Goal: Task Accomplishment & Management: Manage account settings

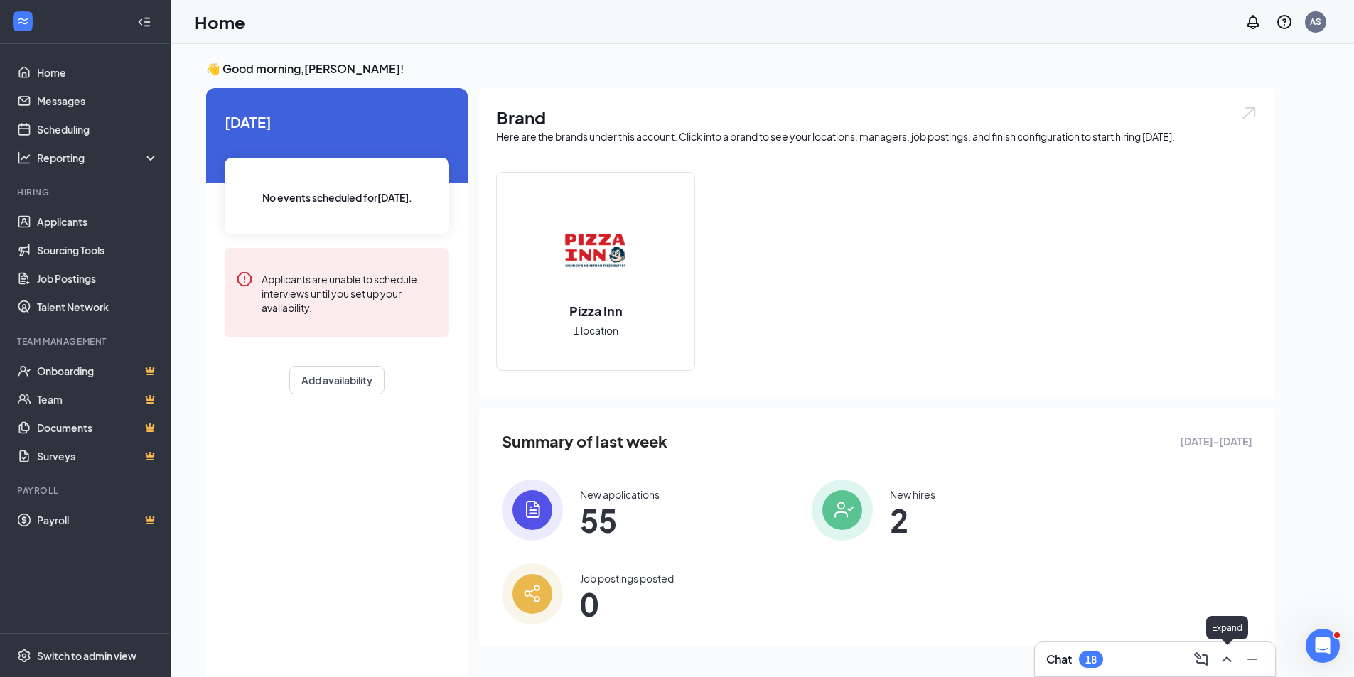
click at [1228, 658] on icon "ChevronUp" at bounding box center [1226, 660] width 9 height 6
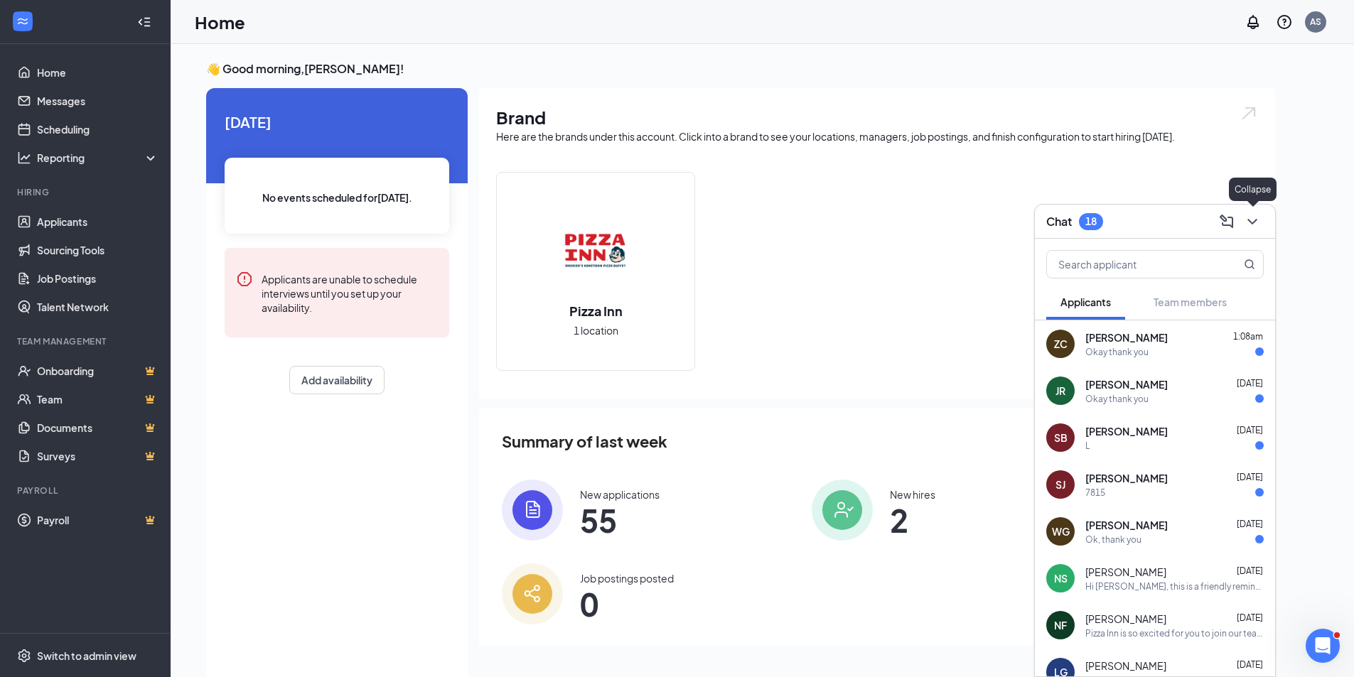
click at [1257, 222] on icon "ChevronDown" at bounding box center [1252, 221] width 17 height 17
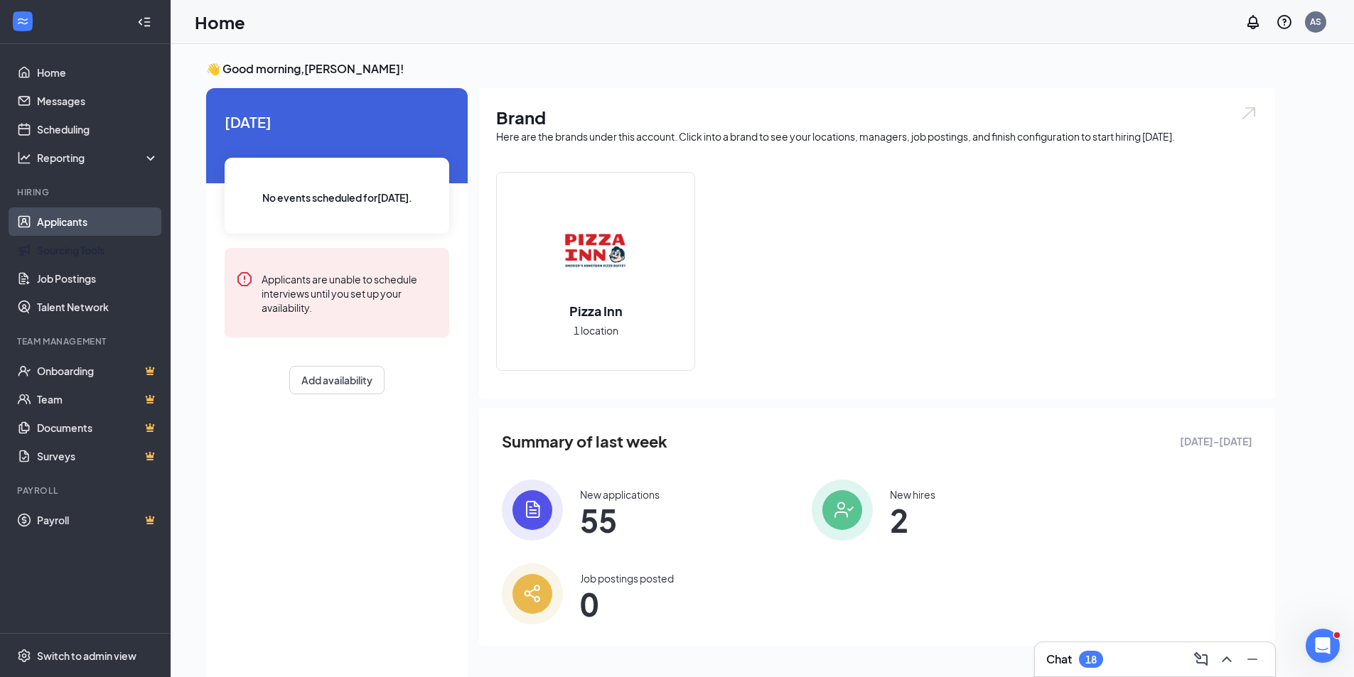
click at [59, 222] on link "Applicants" at bounding box center [98, 222] width 122 height 28
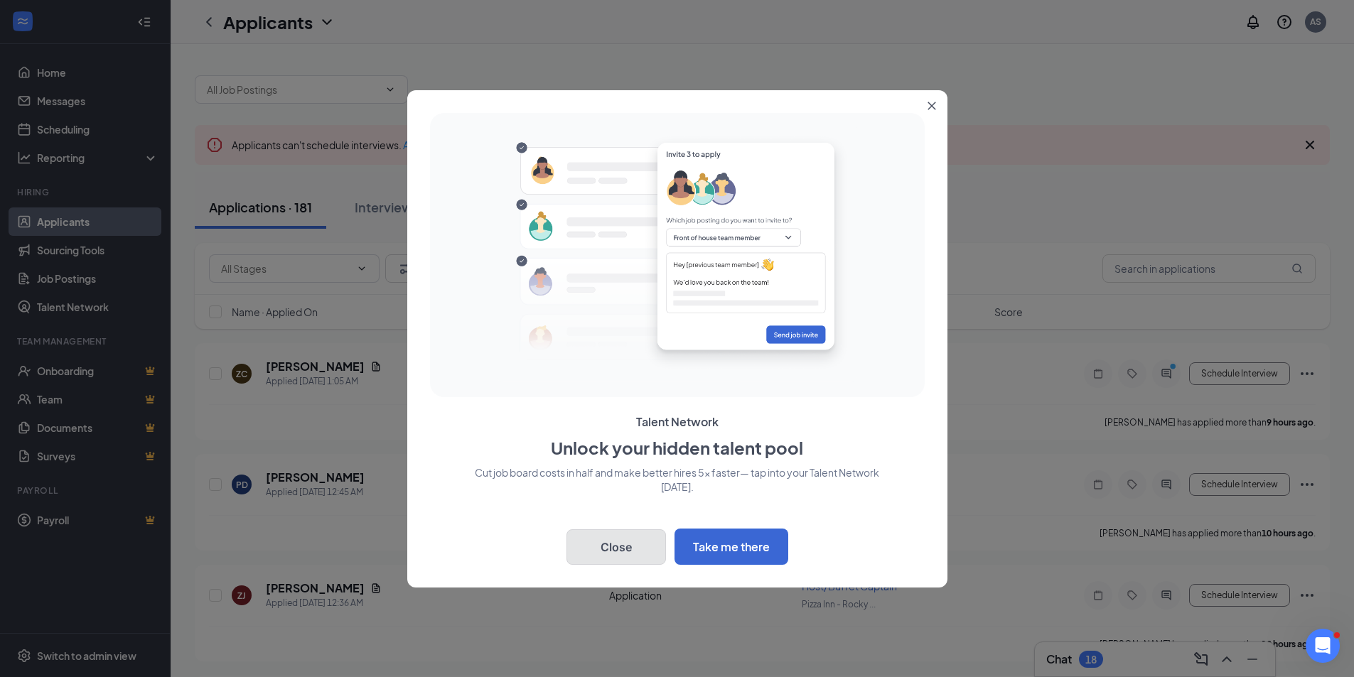
drag, startPoint x: 635, startPoint y: 555, endPoint x: 623, endPoint y: 555, distance: 11.4
click at [635, 555] on button "Close" at bounding box center [616, 547] width 100 height 36
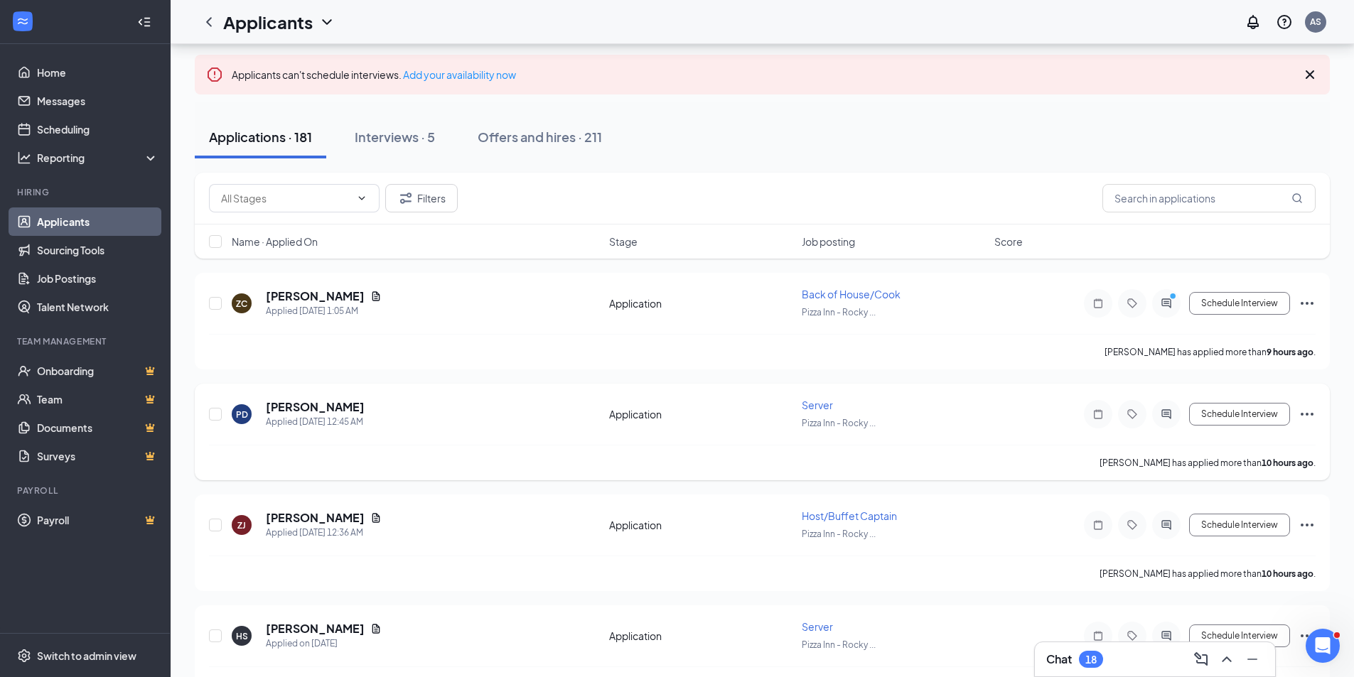
scroll to position [71, 0]
click at [840, 236] on span "Job posting" at bounding box center [828, 241] width 53 height 14
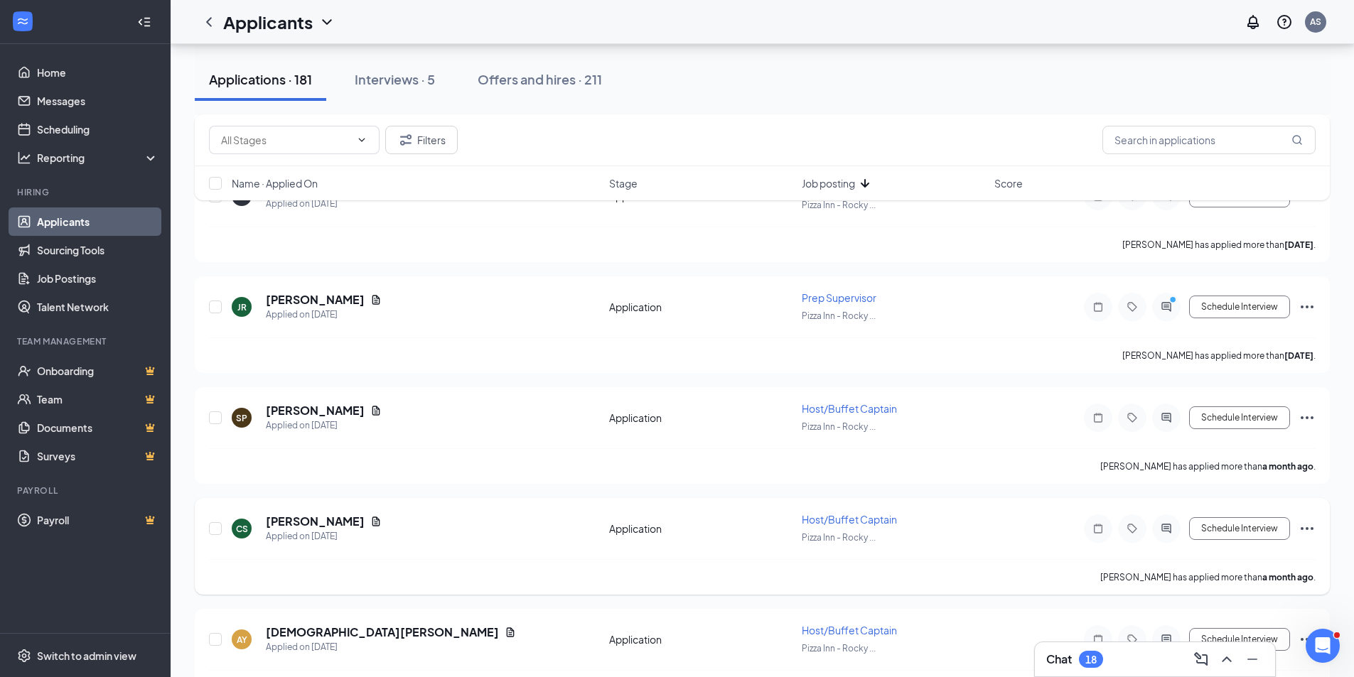
scroll to position [8529, 0]
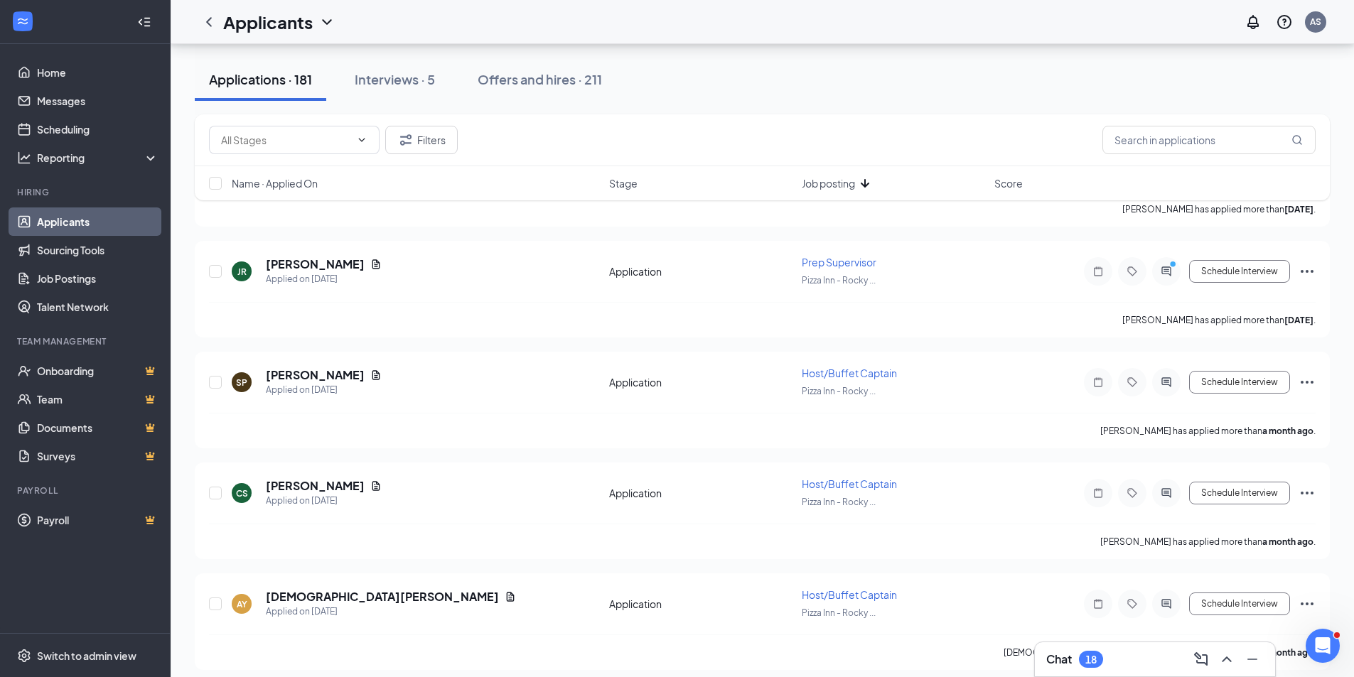
drag, startPoint x: 957, startPoint y: 559, endPoint x: 927, endPoint y: 154, distance: 407.0
click at [927, 139] on div "Filters" at bounding box center [762, 140] width 1107 height 28
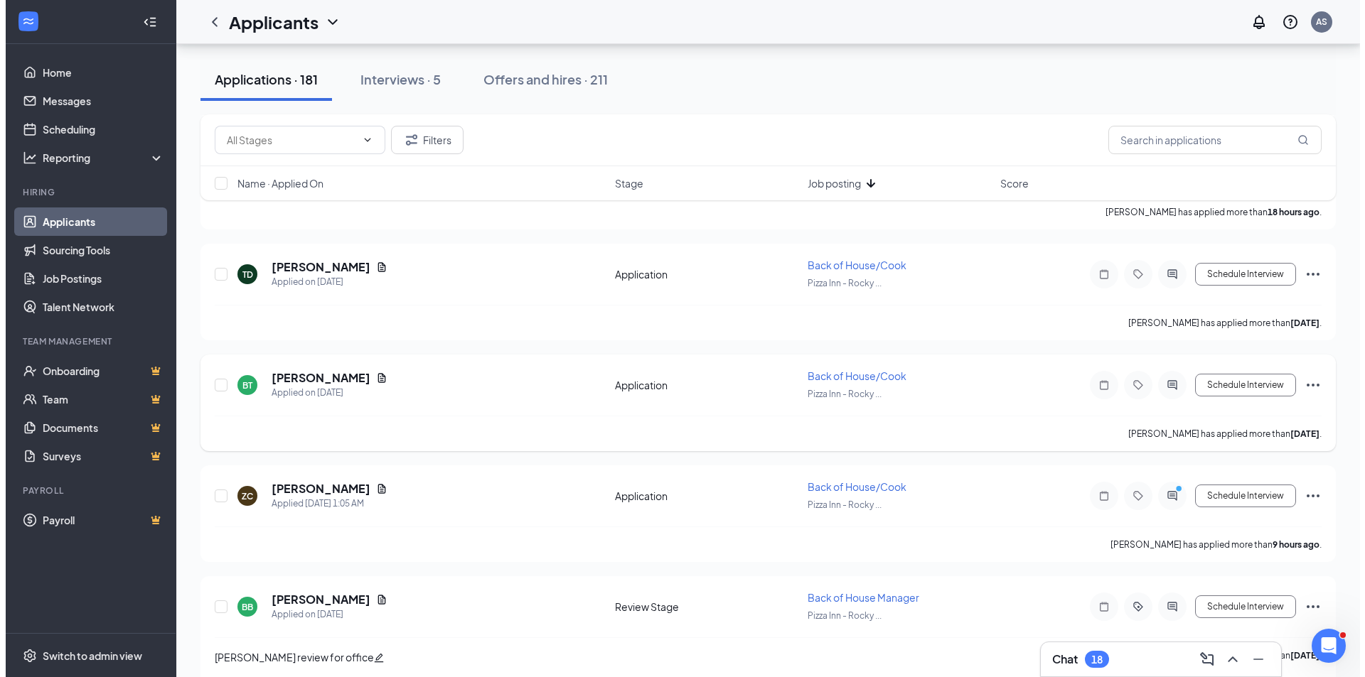
scroll to position [19744, 0]
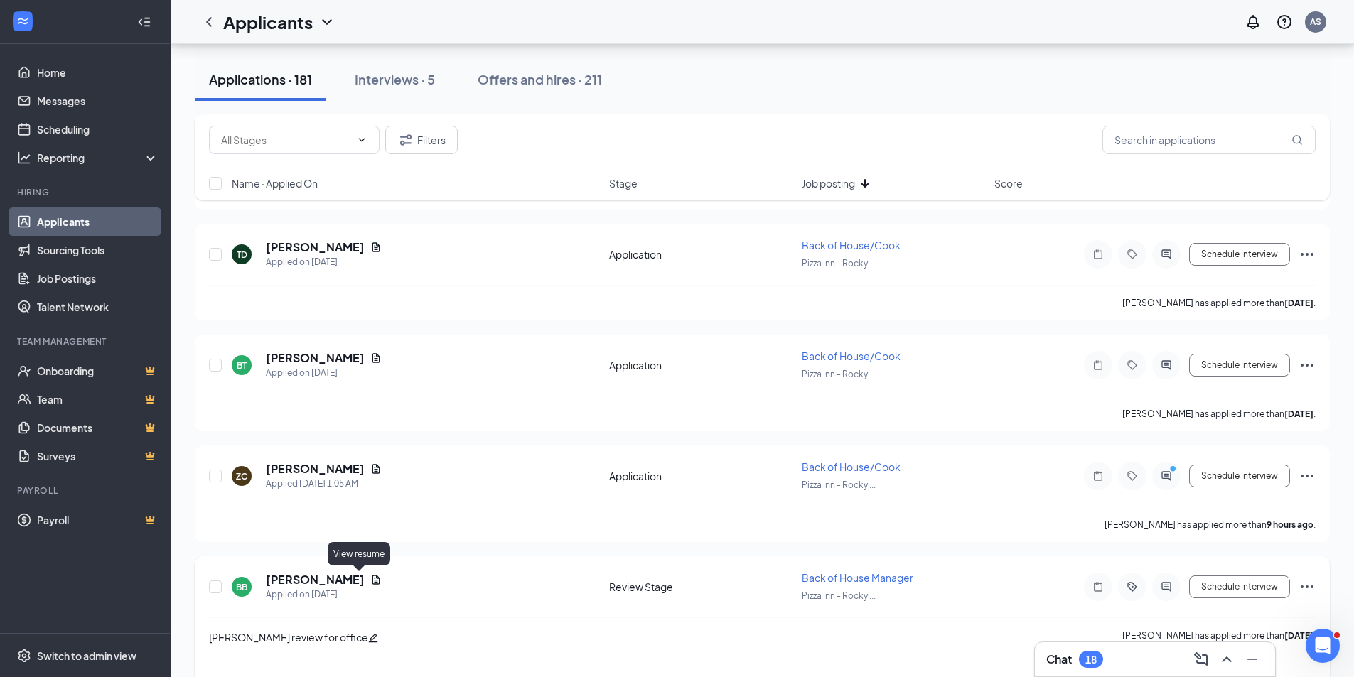
click at [372, 581] on icon "Document" at bounding box center [376, 579] width 8 height 9
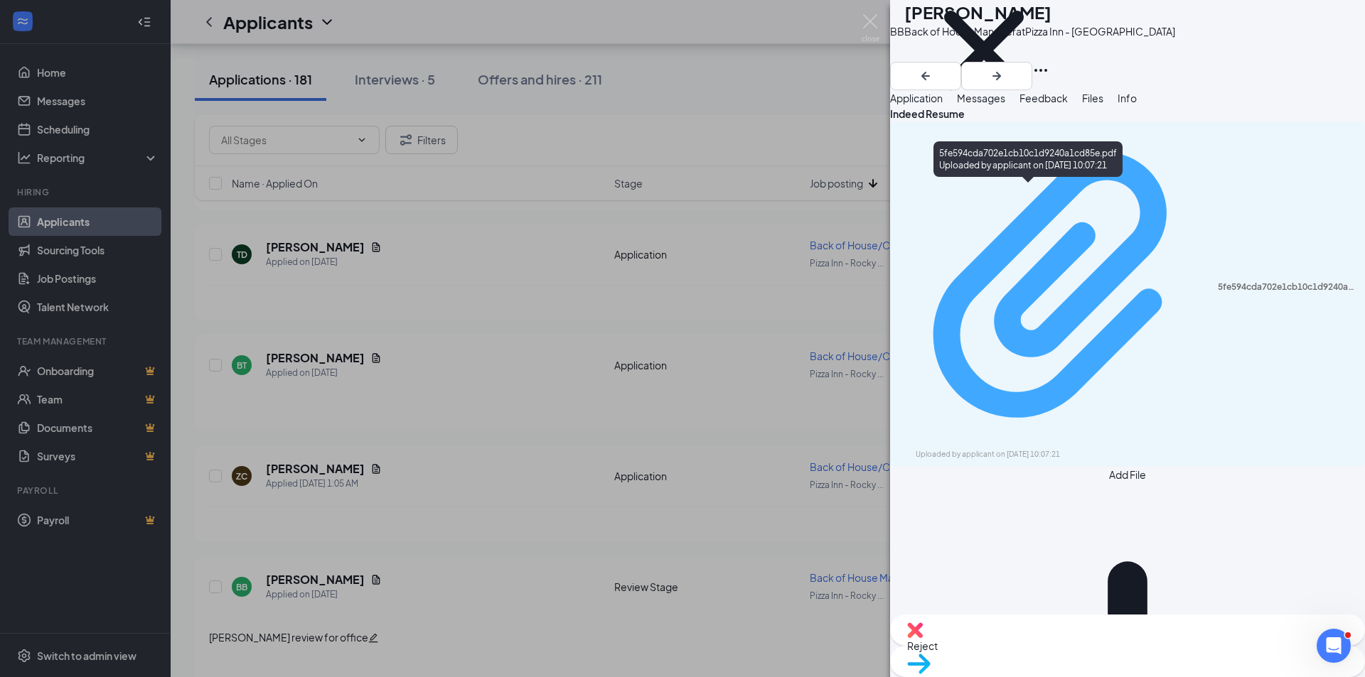
click at [1065, 449] on div "Uploaded by applicant on [DATE] 10:07:21" at bounding box center [1021, 454] width 213 height 11
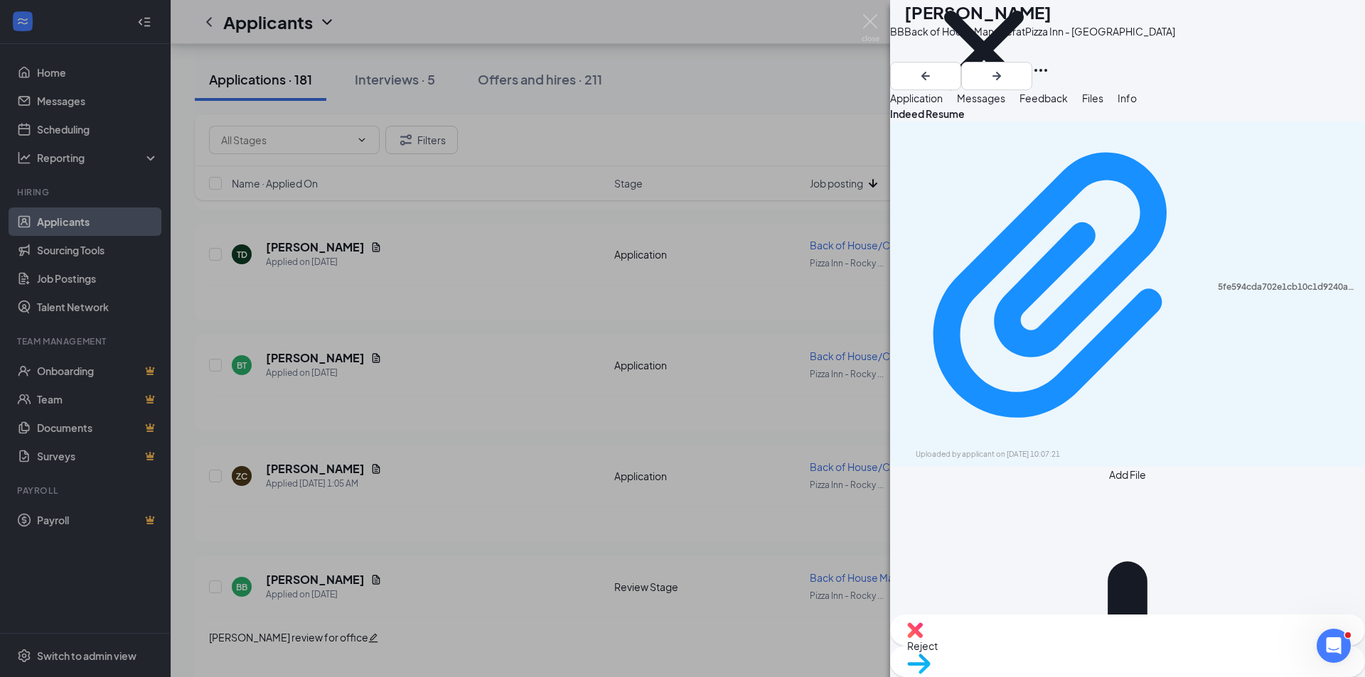
click at [923, 638] on img at bounding box center [915, 631] width 16 height 16
click at [1033, 578] on div "Indeed Resume 5fe594cda702e1cb10c1d9240a1cd85e.pdf Uploaded by applicant on [DA…" at bounding box center [1127, 360] width 475 height 509
click at [1066, 654] on span "Reject" at bounding box center [1127, 646] width 441 height 16
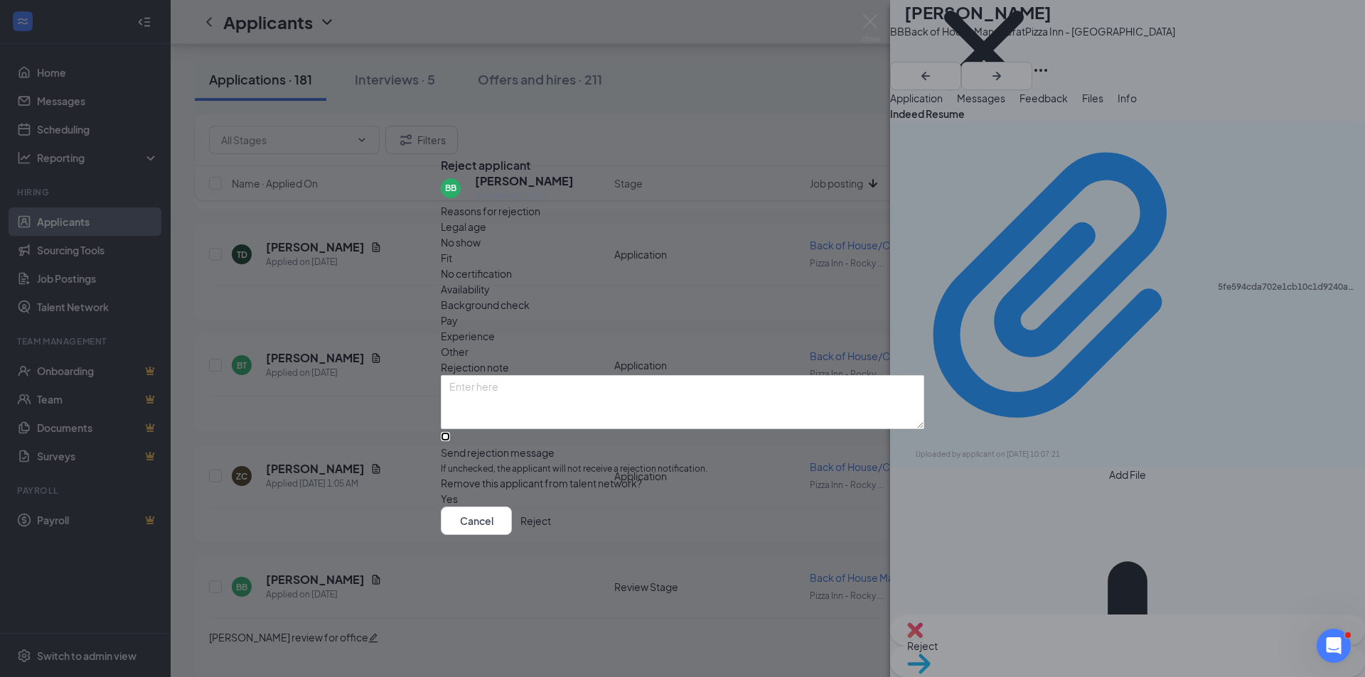
click at [450, 432] on input "Send rejection message If unchecked, the applicant will not receive a rejection…" at bounding box center [445, 436] width 9 height 9
checkbox input "true"
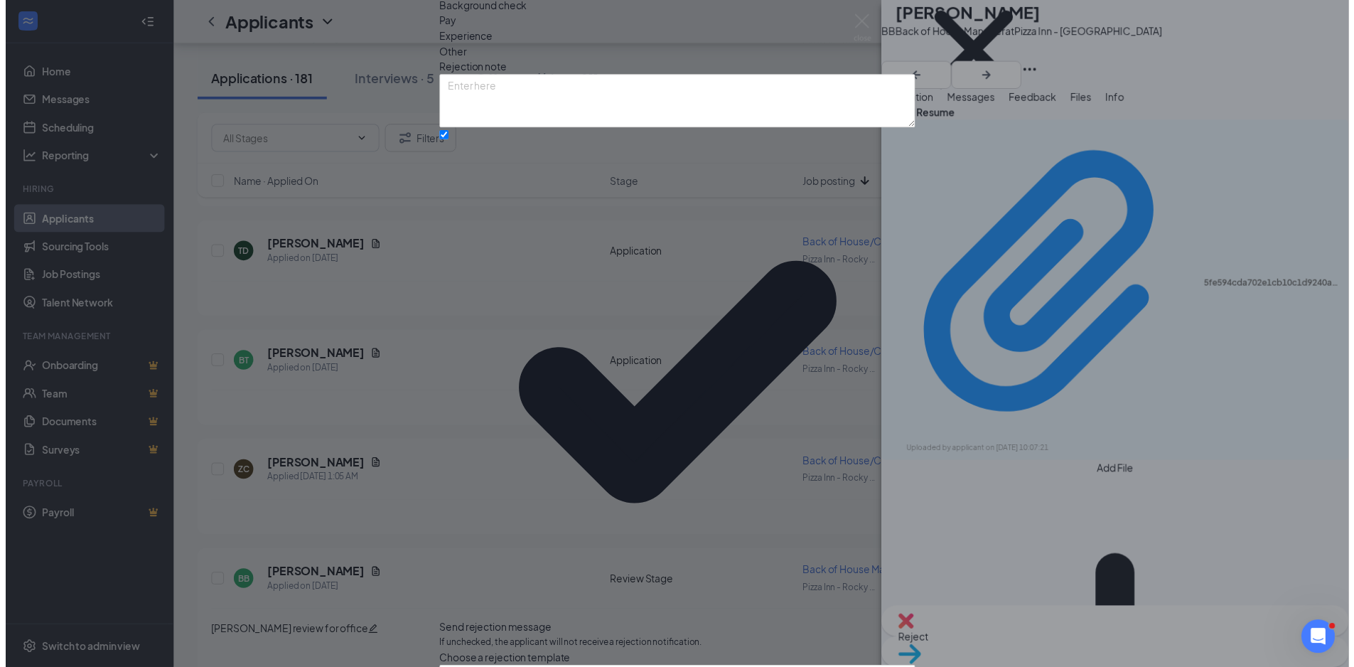
scroll to position [20, 0]
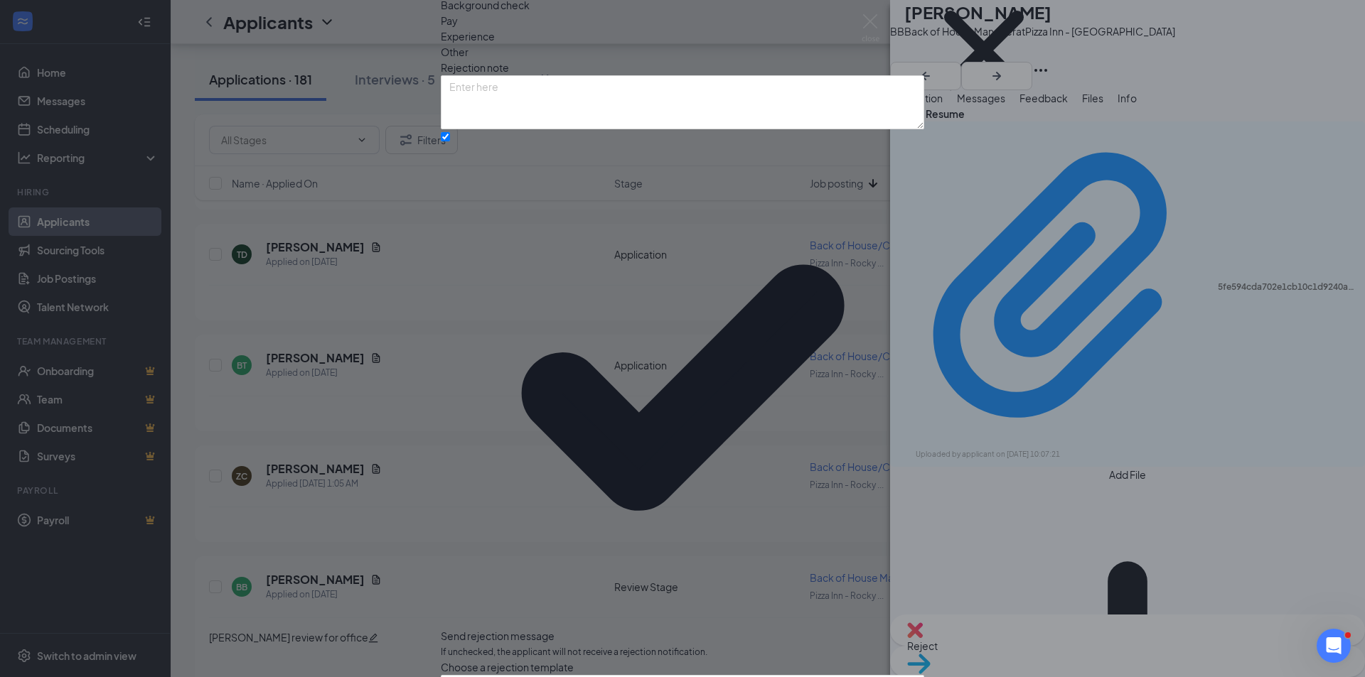
checkbox input "true"
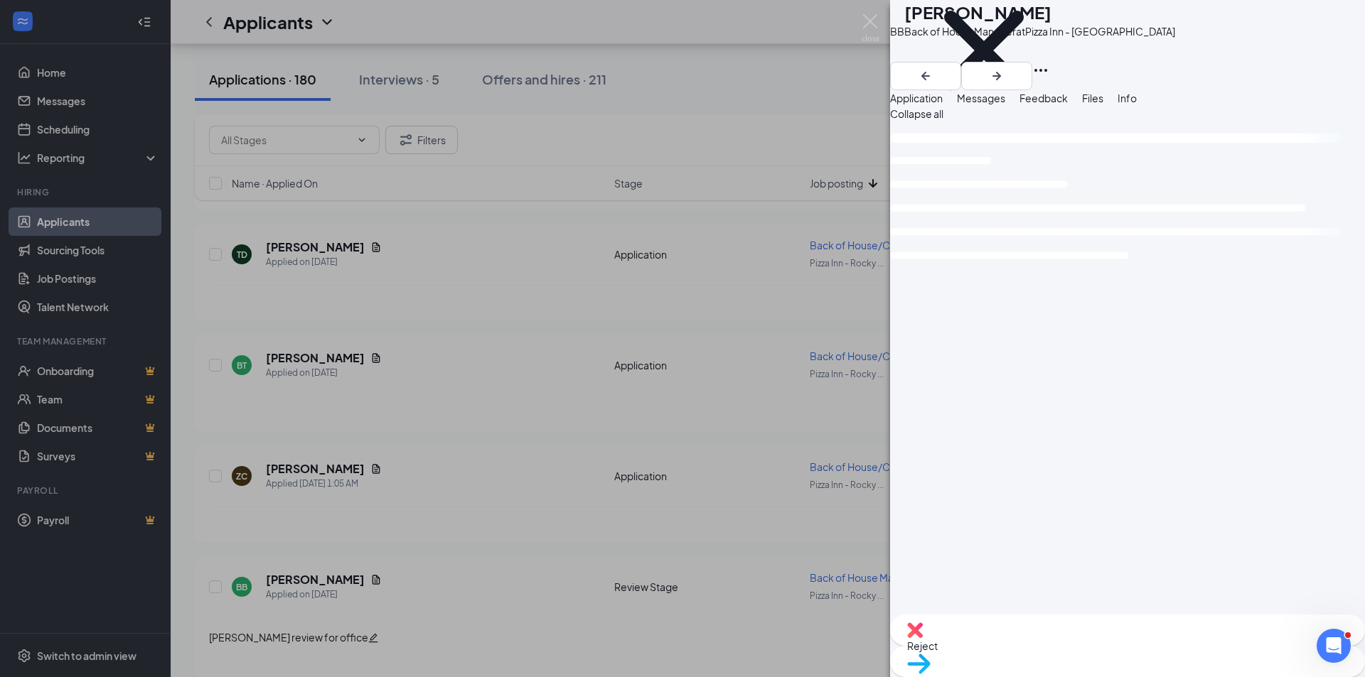
click at [874, 22] on img at bounding box center [870, 28] width 18 height 28
click at [866, 18] on img at bounding box center [870, 28] width 18 height 28
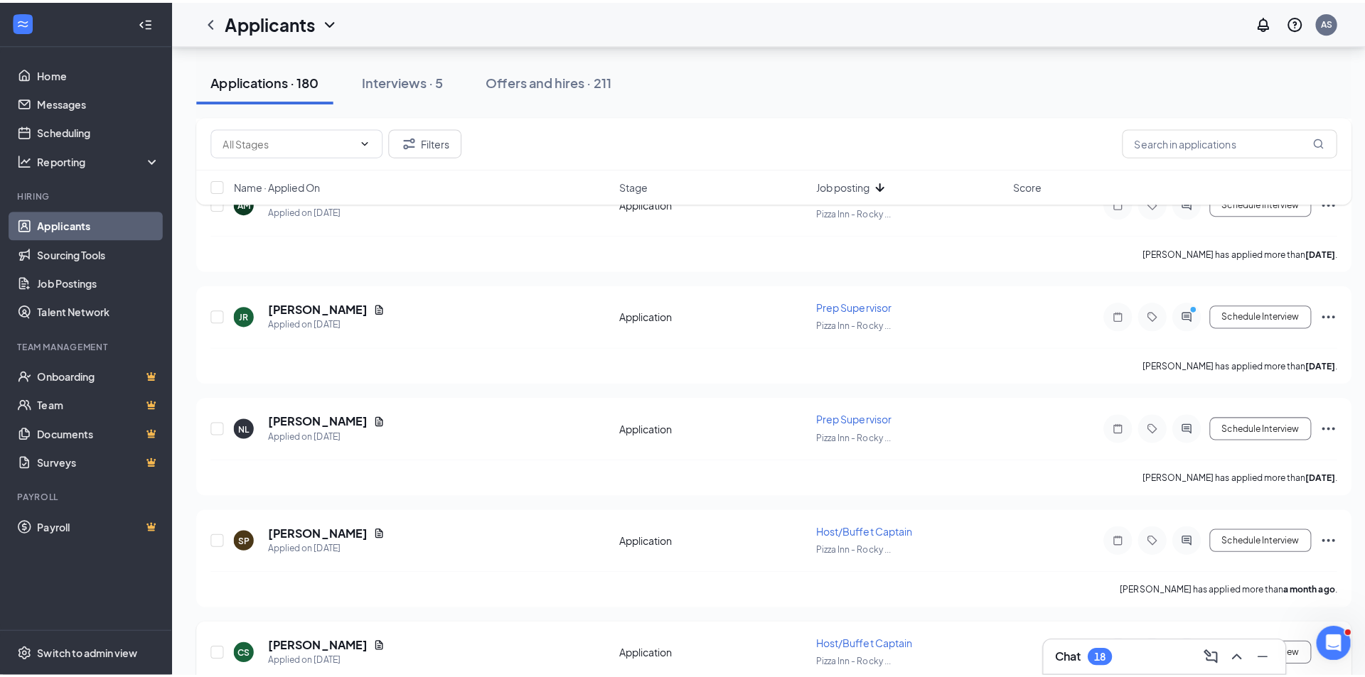
scroll to position [8372, 0]
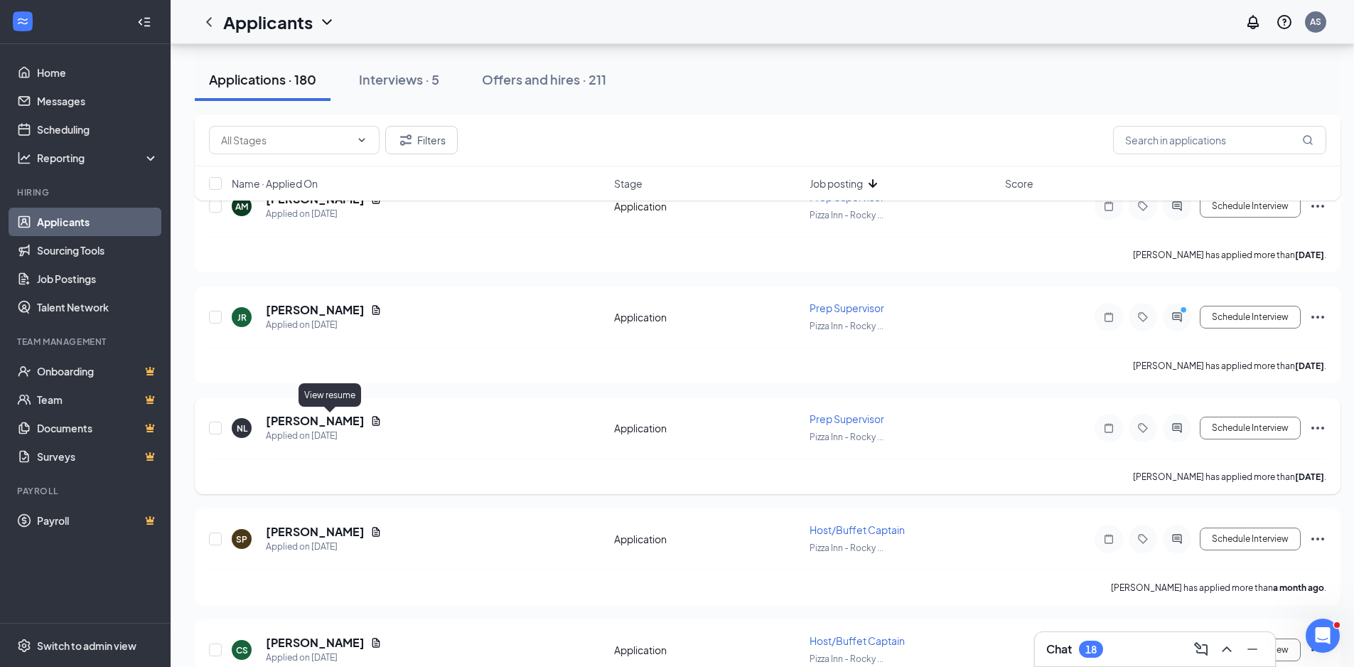
click at [370, 420] on icon "Document" at bounding box center [375, 420] width 11 height 11
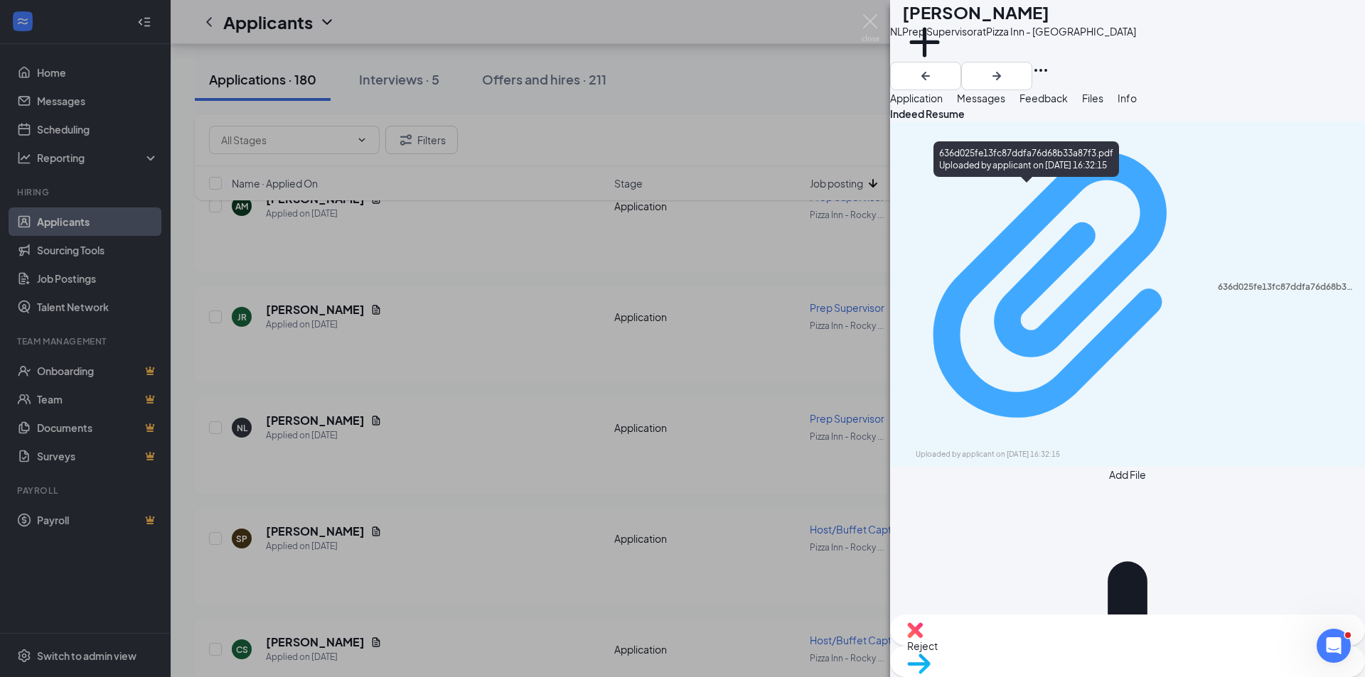
click at [1061, 449] on div "Uploaded by applicant on [DATE] 16:32:15" at bounding box center [1021, 454] width 213 height 11
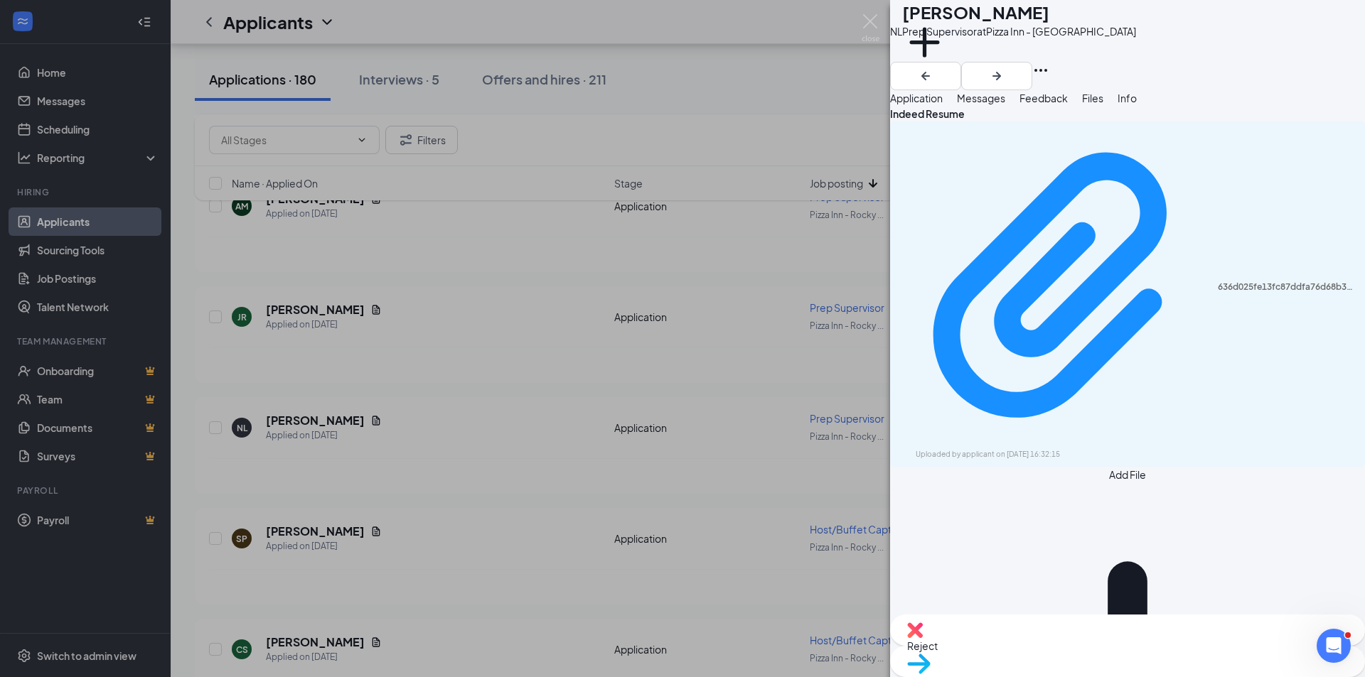
click at [1051, 648] on span "Reject" at bounding box center [1127, 646] width 441 height 16
click at [1036, 644] on div "Reject applicant NL [PERSON_NAME] Applied on [DATE] Reasons for rejection Legal…" at bounding box center [682, 338] width 1365 height 677
click at [923, 638] on img at bounding box center [915, 631] width 16 height 16
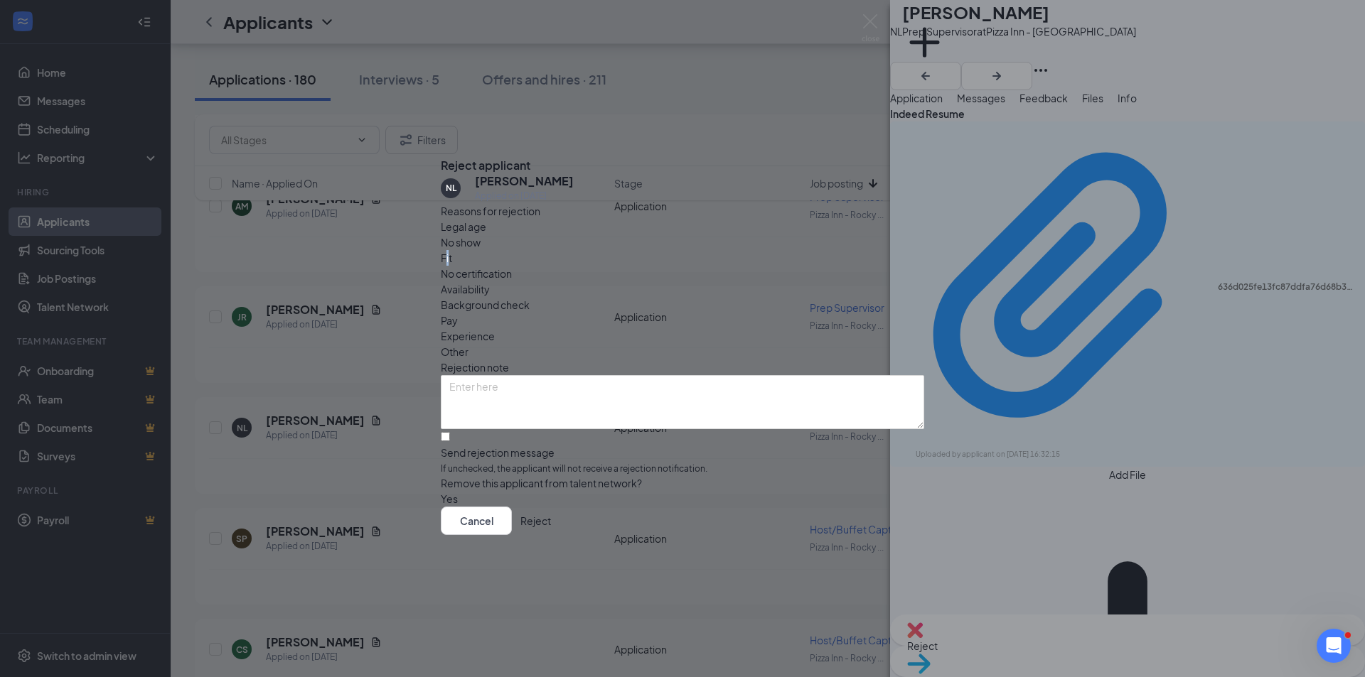
click at [452, 252] on span "Fit" at bounding box center [446, 258] width 11 height 16
click at [643, 328] on div "Experience" at bounding box center [682, 336] width 483 height 16
click at [551, 535] on button "Reject" at bounding box center [535, 521] width 31 height 28
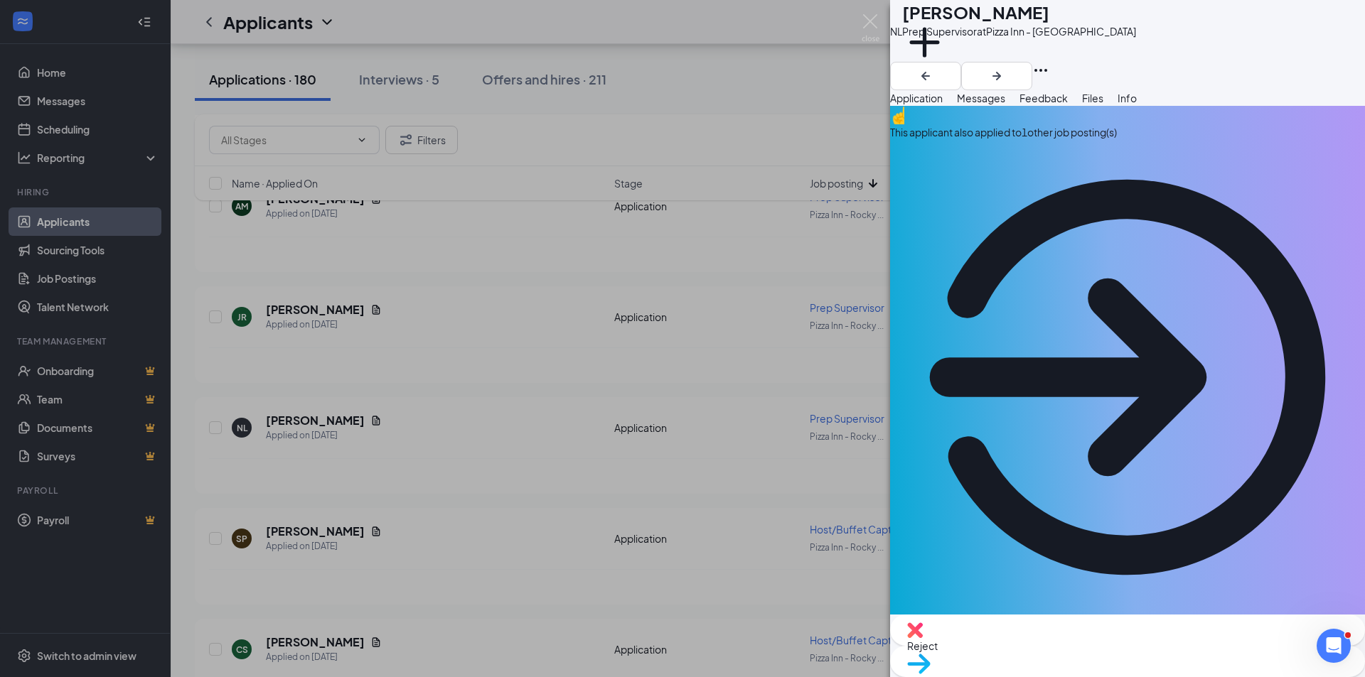
click at [341, 314] on div "NL [PERSON_NAME] Prep Supervisor at [GEOGRAPHIC_DATA] - Rocky Mount Add a tag A…" at bounding box center [682, 338] width 1365 height 677
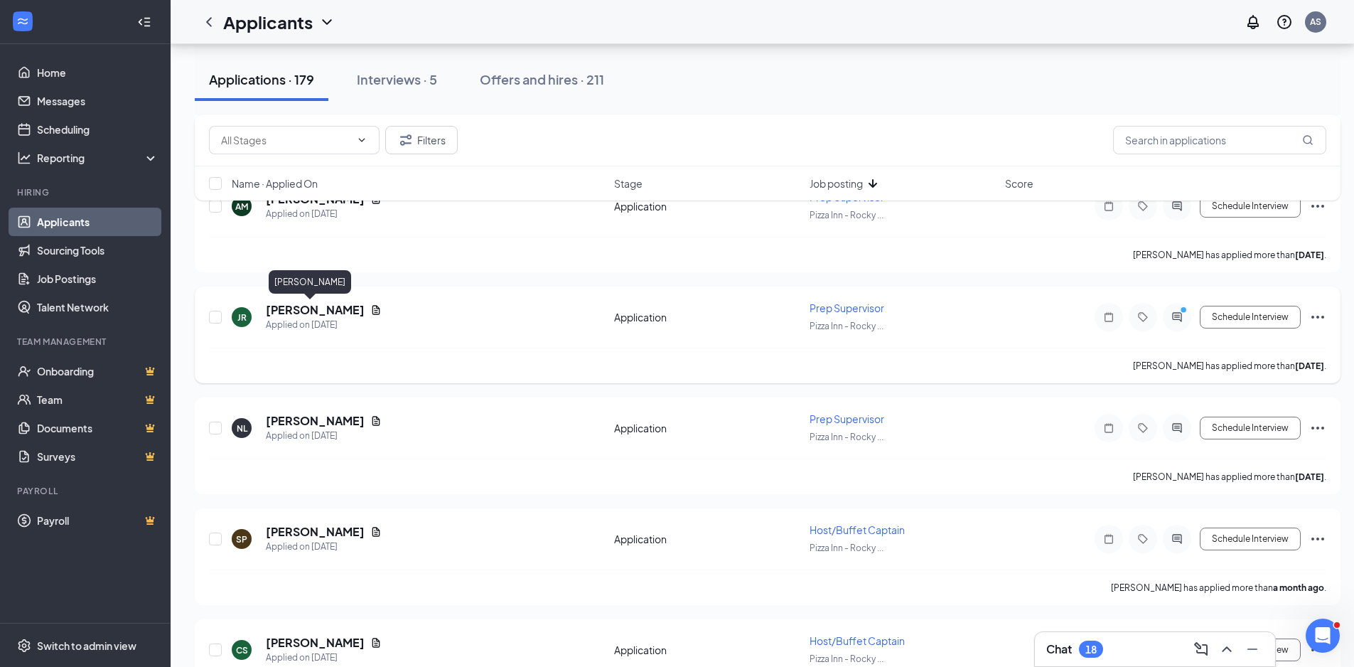
click at [308, 310] on h5 "[PERSON_NAME]" at bounding box center [315, 310] width 99 height 16
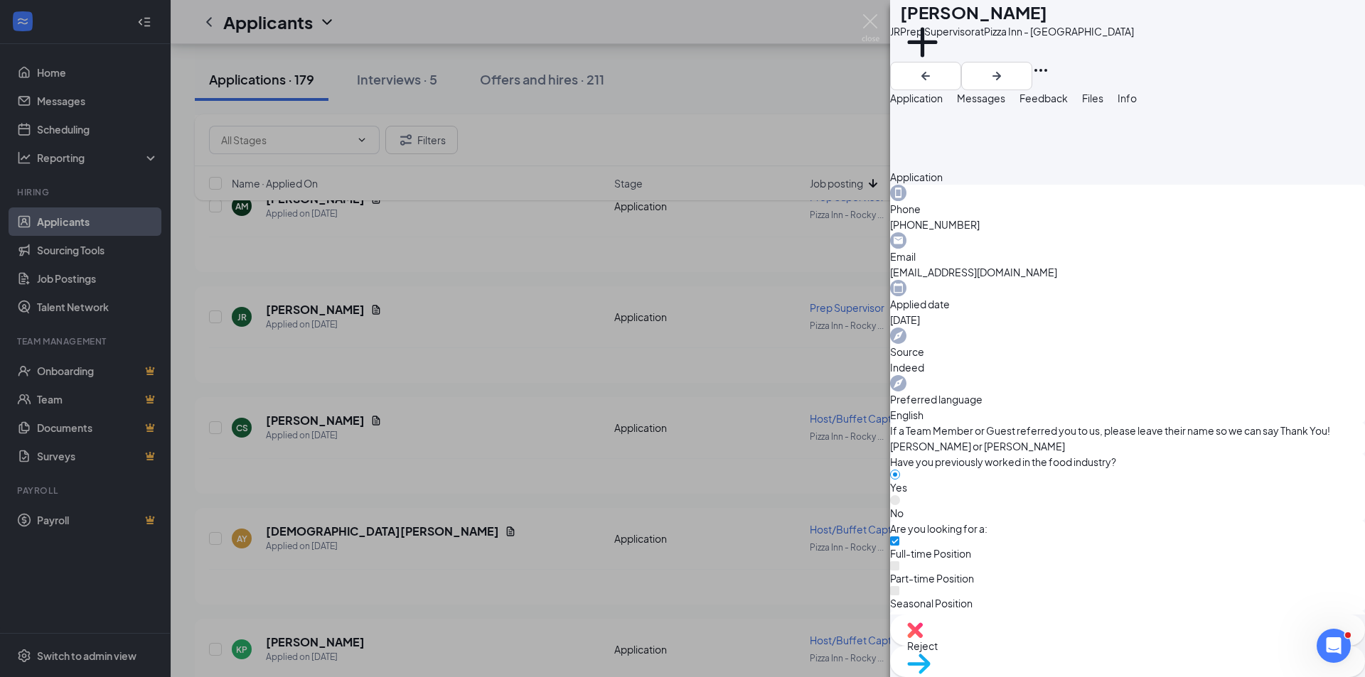
scroll to position [426, 0]
click at [1050, 644] on span "Reject" at bounding box center [1127, 646] width 441 height 16
click at [1049, 645] on div "Reject applicant JR [PERSON_NAME] Applied on [DATE] Reasons for rejection Legal…" at bounding box center [682, 338] width 1365 height 677
click at [1041, 646] on div "Reject" at bounding box center [1127, 630] width 475 height 31
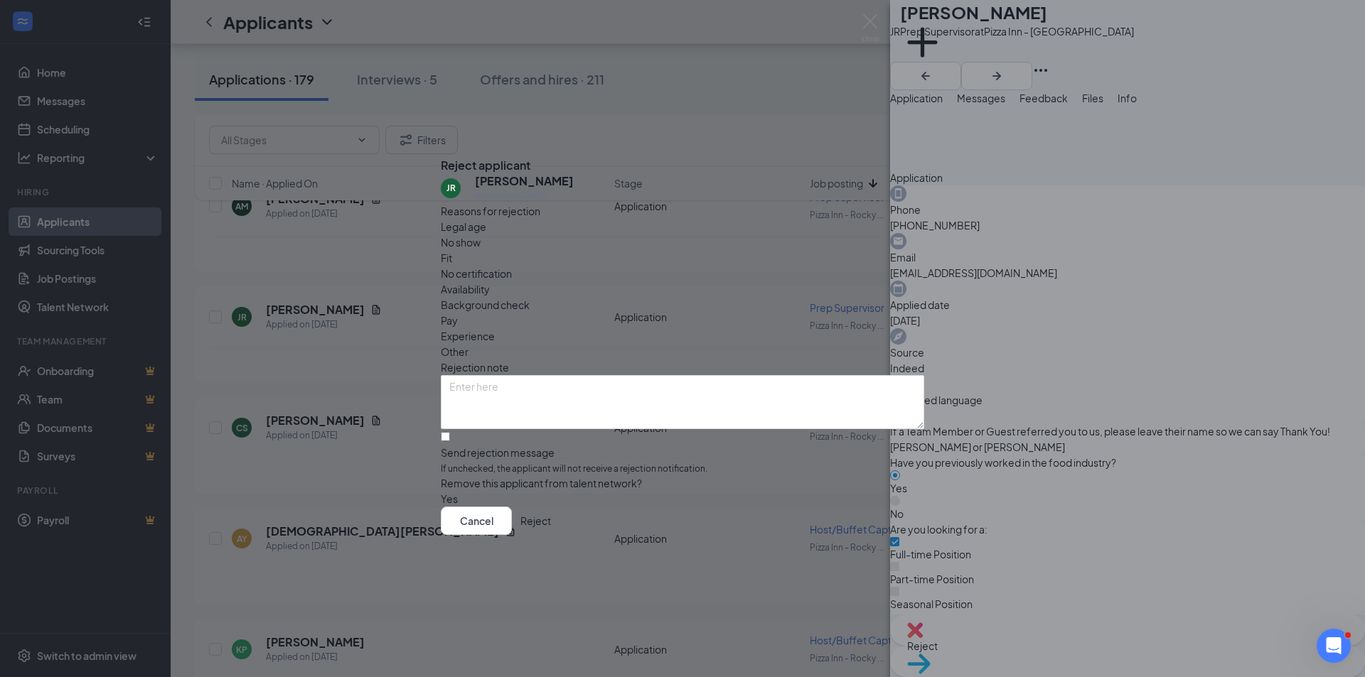
click at [452, 250] on span "Fit" at bounding box center [446, 258] width 11 height 16
click at [495, 328] on span "Experience" at bounding box center [468, 336] width 54 height 16
click at [551, 531] on button "Reject" at bounding box center [535, 521] width 31 height 28
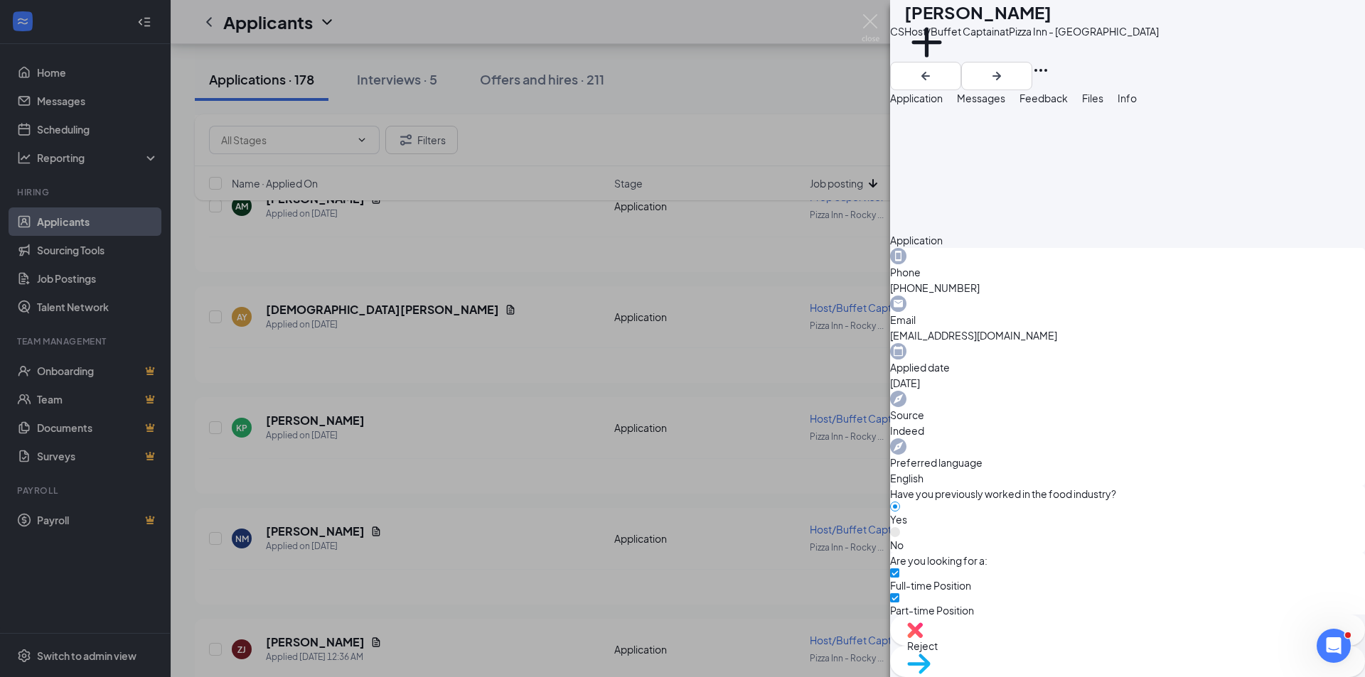
scroll to position [498, 0]
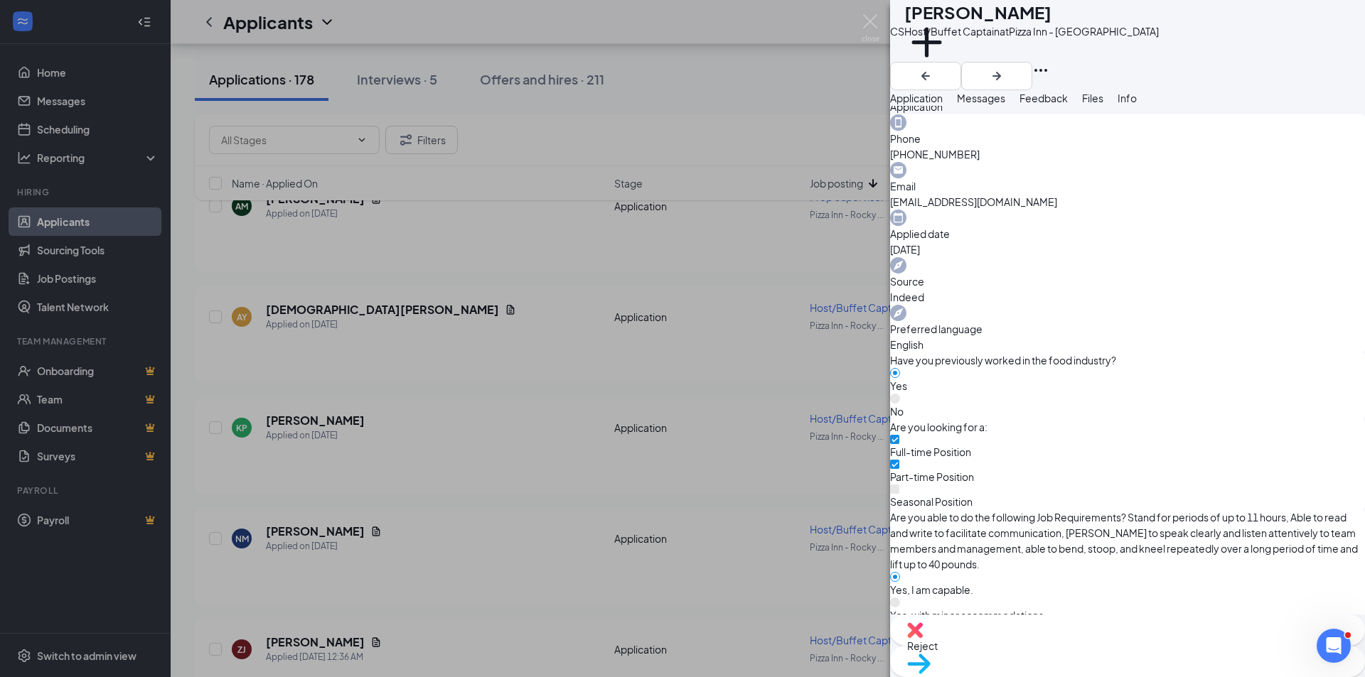
click at [788, 101] on div "CS [PERSON_NAME] Host/Buffet Captain at [GEOGRAPHIC_DATA] - Rocky Mount Add a t…" at bounding box center [682, 338] width 1365 height 677
click at [869, 21] on img at bounding box center [870, 28] width 18 height 28
click at [863, 16] on img at bounding box center [870, 28] width 18 height 28
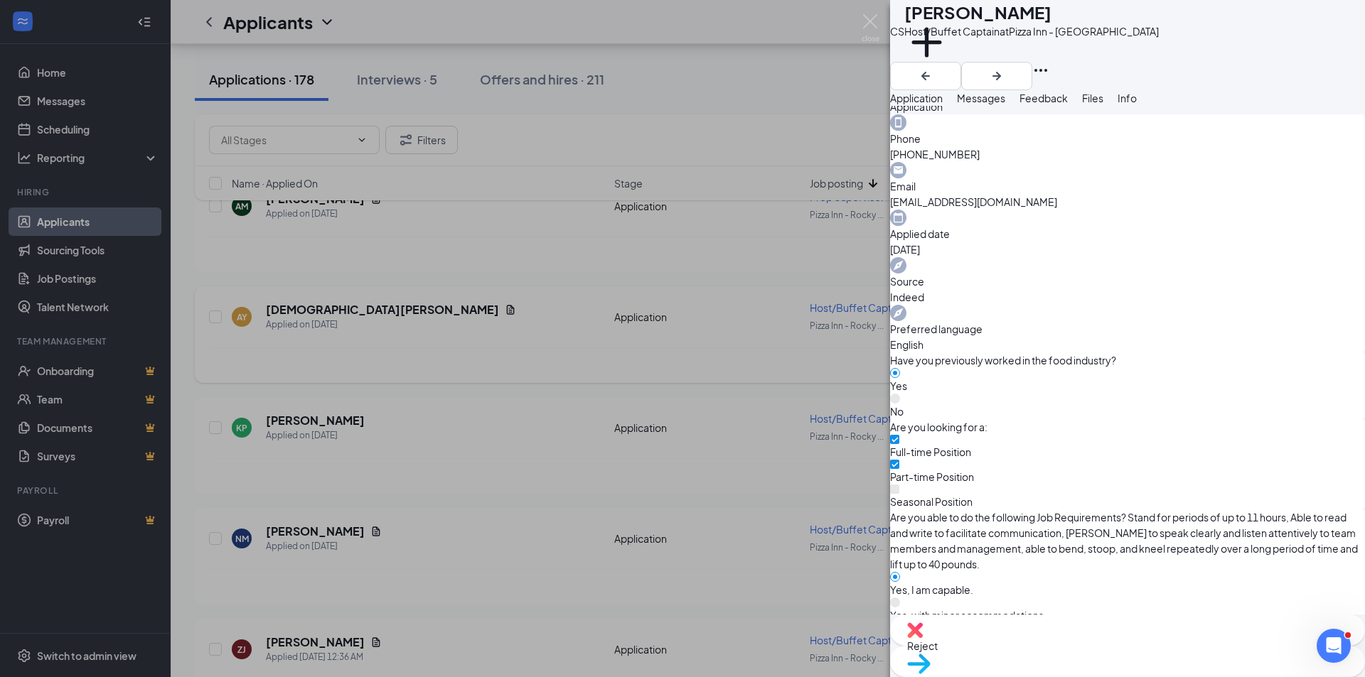
click at [869, 18] on img at bounding box center [870, 28] width 18 height 28
click at [870, 28] on img at bounding box center [870, 28] width 18 height 28
click at [787, 81] on div "CS [PERSON_NAME] Host/Buffet Captain at [GEOGRAPHIC_DATA] - Rocky Mount Add a t…" at bounding box center [682, 338] width 1365 height 677
click at [785, 99] on div "CS [PERSON_NAME] Host/Buffet Captain at [GEOGRAPHIC_DATA] - Rocky Mount Add a t…" at bounding box center [682, 338] width 1365 height 677
click at [408, 490] on div "[PERSON_NAME] has applied more than [DATE] ." at bounding box center [767, 476] width 1117 height 36
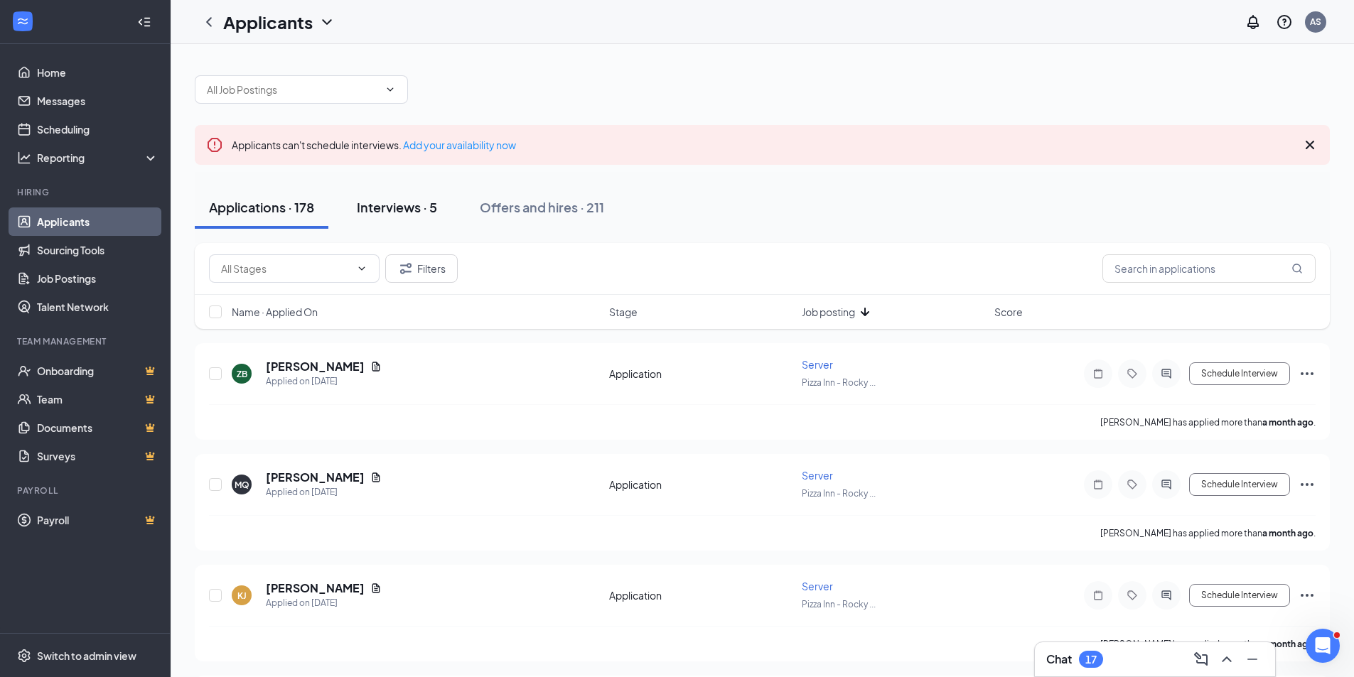
click at [391, 208] on div "Interviews · 5" at bounding box center [397, 207] width 80 height 18
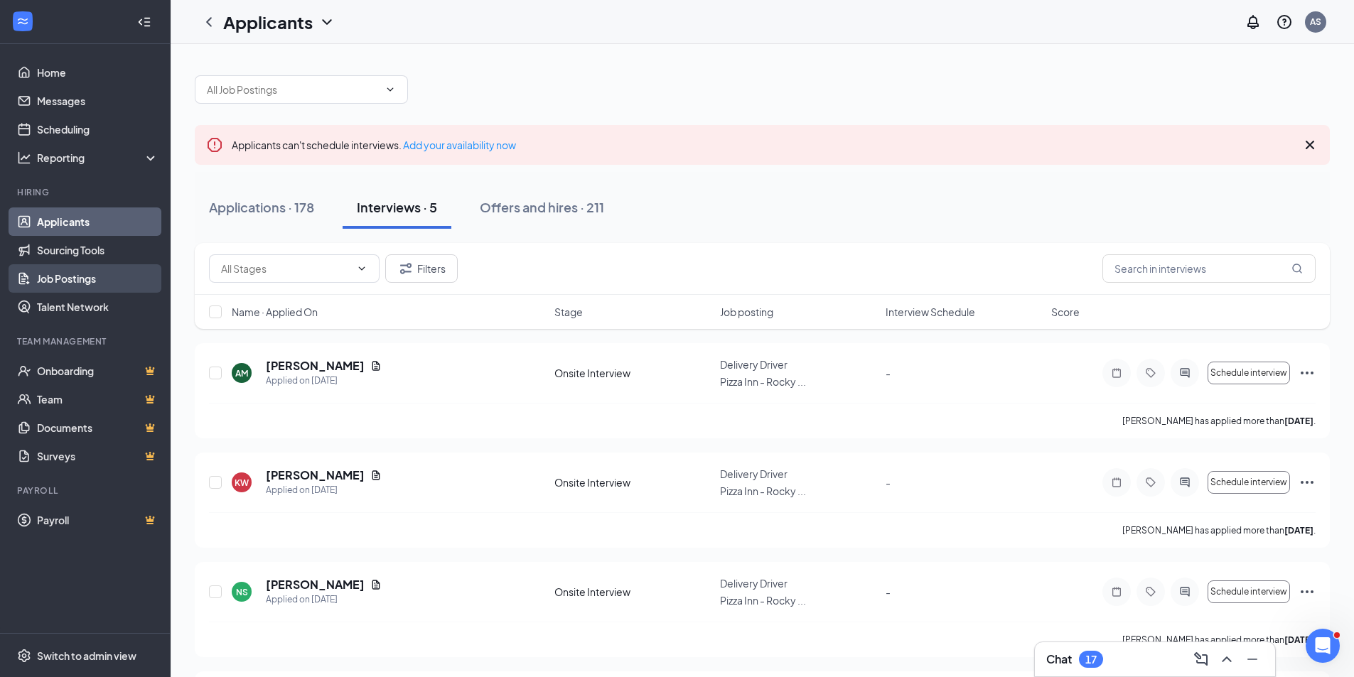
click at [134, 269] on link "Job Postings" at bounding box center [98, 278] width 122 height 28
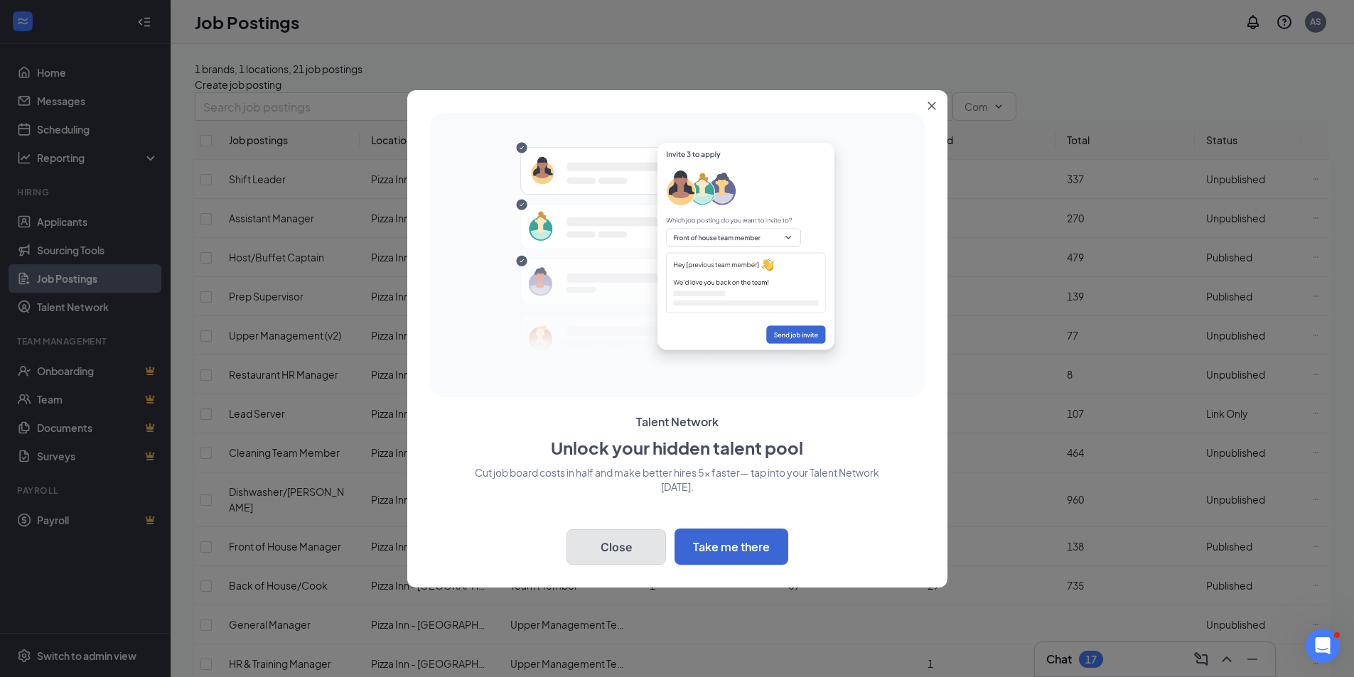
click at [617, 542] on button "Close" at bounding box center [616, 547] width 100 height 36
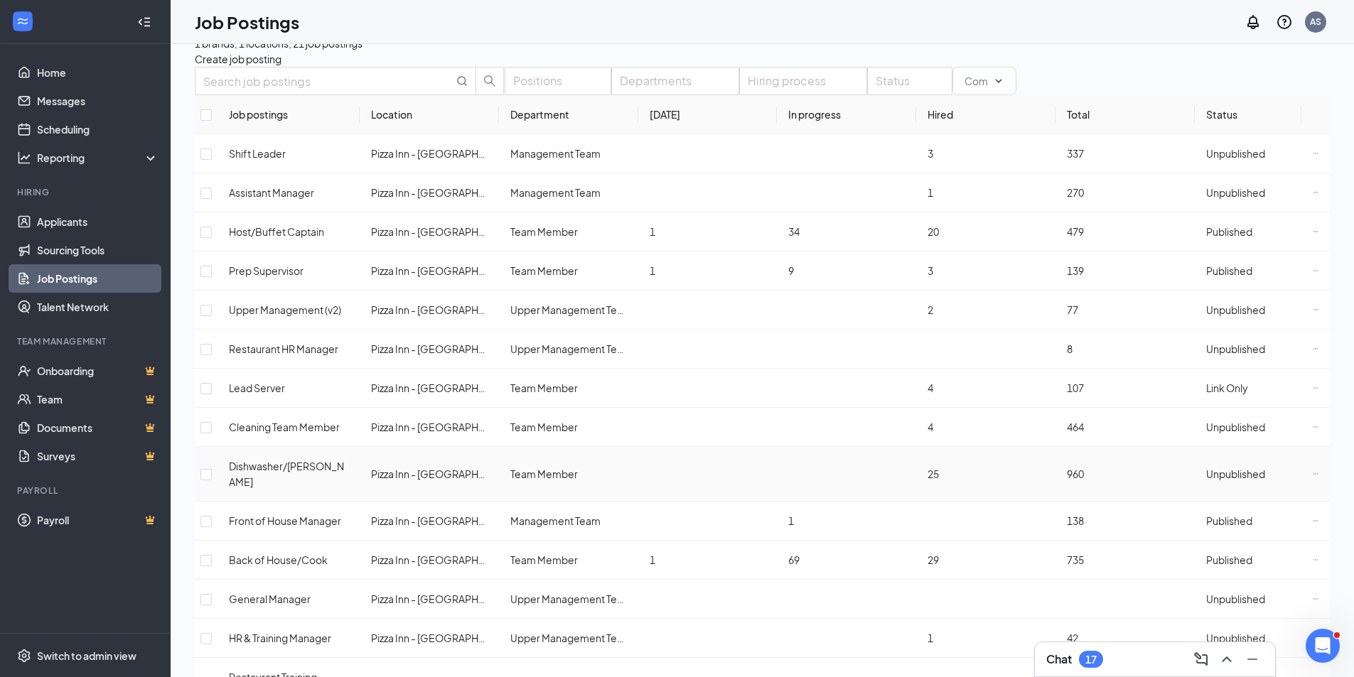
scroll to position [71, 0]
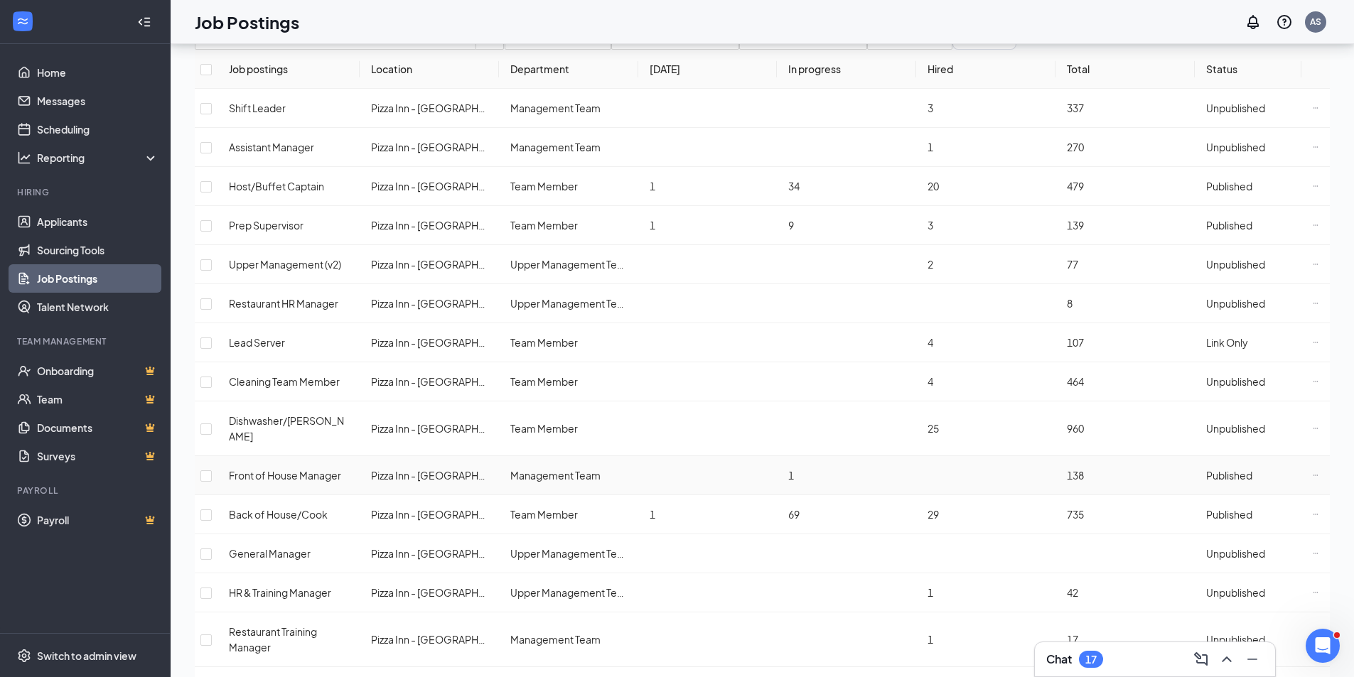
click at [1301, 456] on td at bounding box center [1315, 475] width 28 height 39
click at [1313, 473] on icon "Ellipses" at bounding box center [1316, 476] width 6 height 6
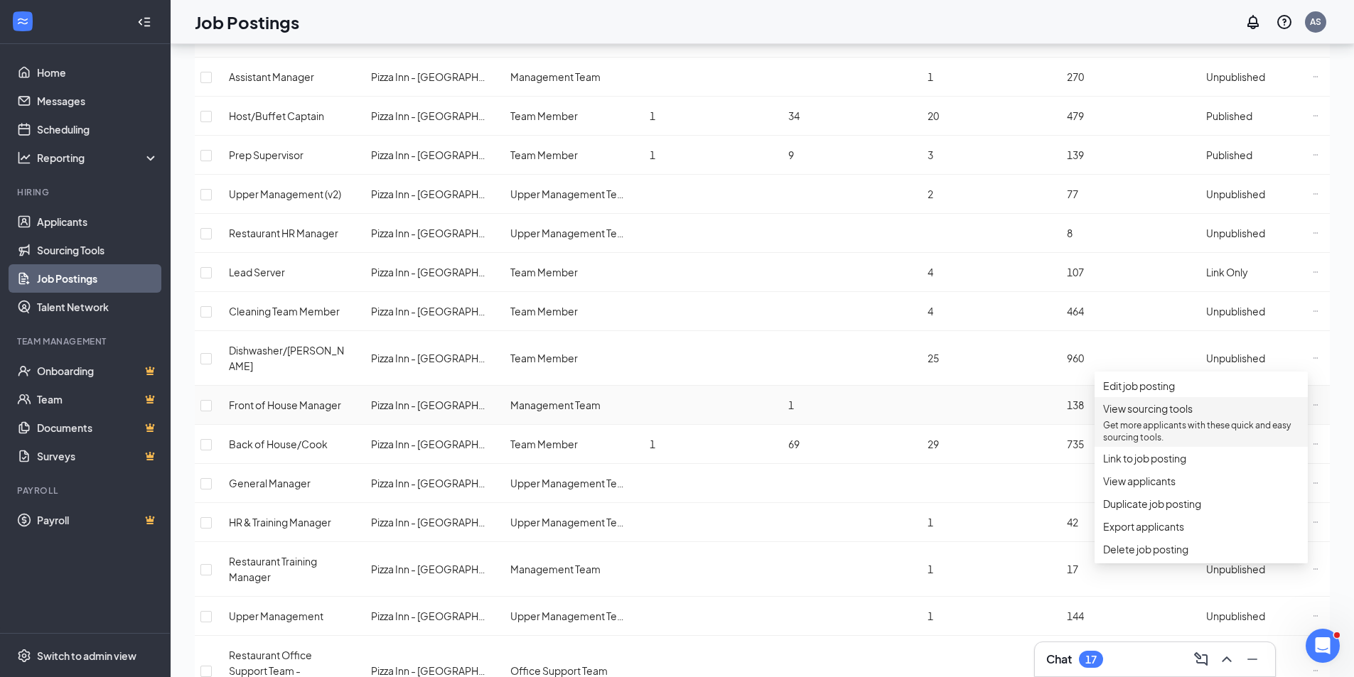
scroll to position [142, 0]
click at [1223, 398] on span "Published" at bounding box center [1229, 404] width 46 height 13
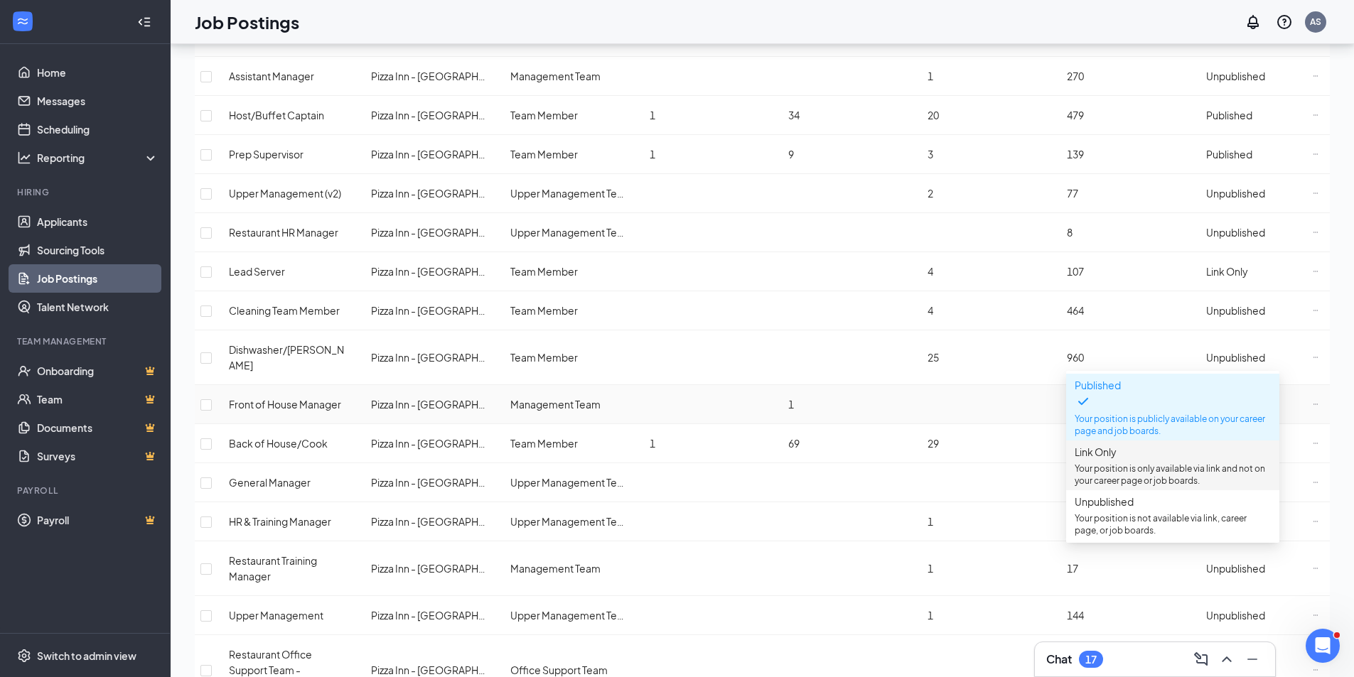
click at [1155, 460] on span "Link Only Your position is only available via link and not on your career page …" at bounding box center [1173, 465] width 196 height 43
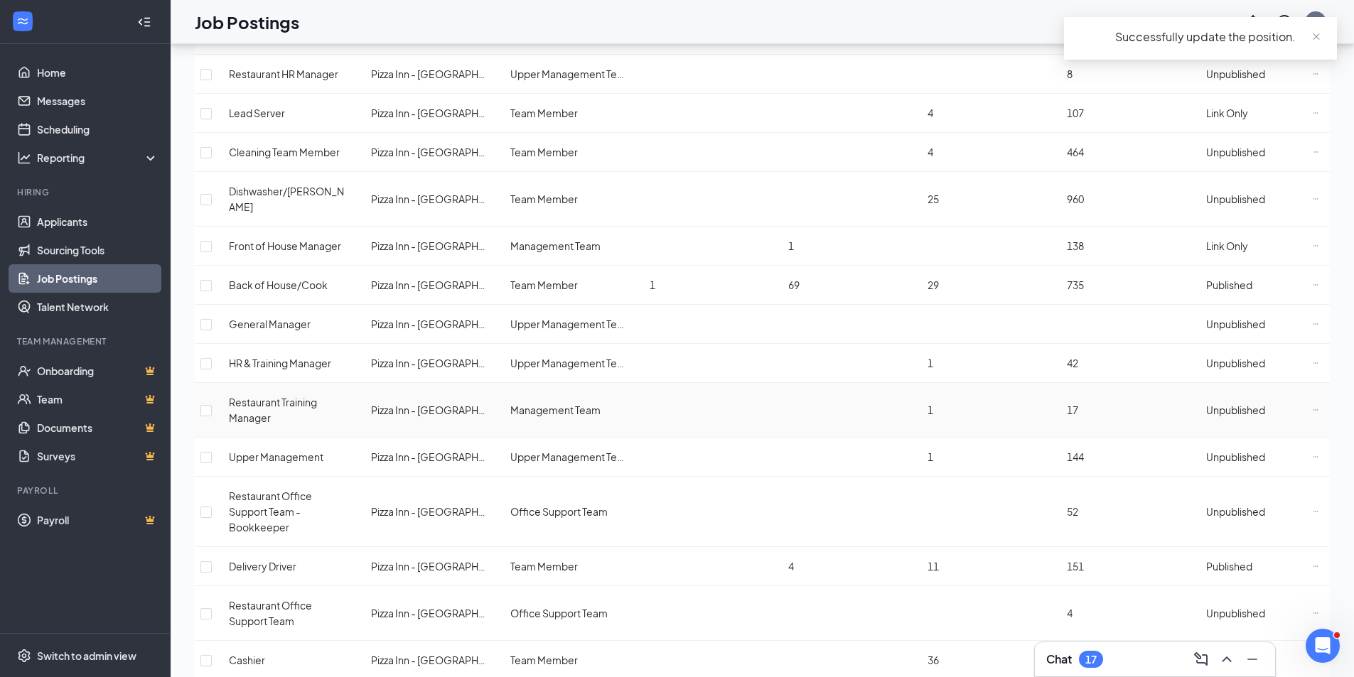
scroll to position [316, 0]
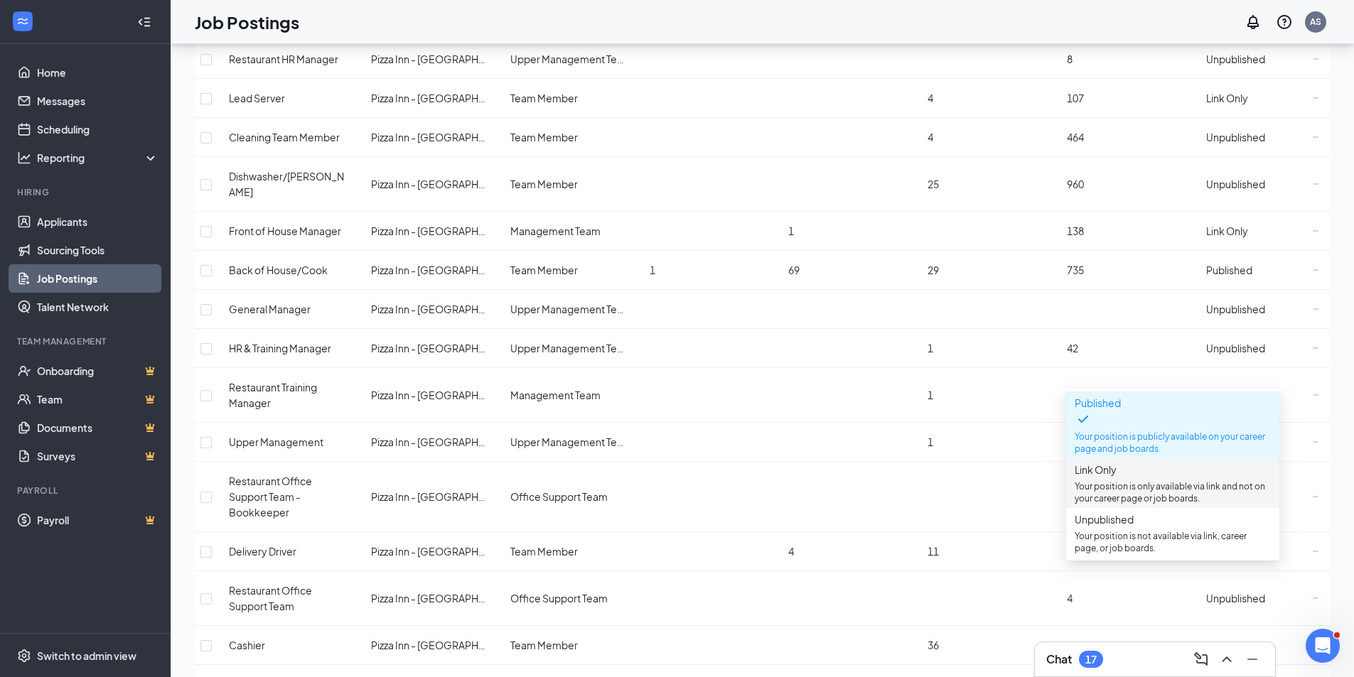
click at [1149, 483] on p "Your position is only available via link and not on your career page or job boa…" at bounding box center [1173, 492] width 196 height 24
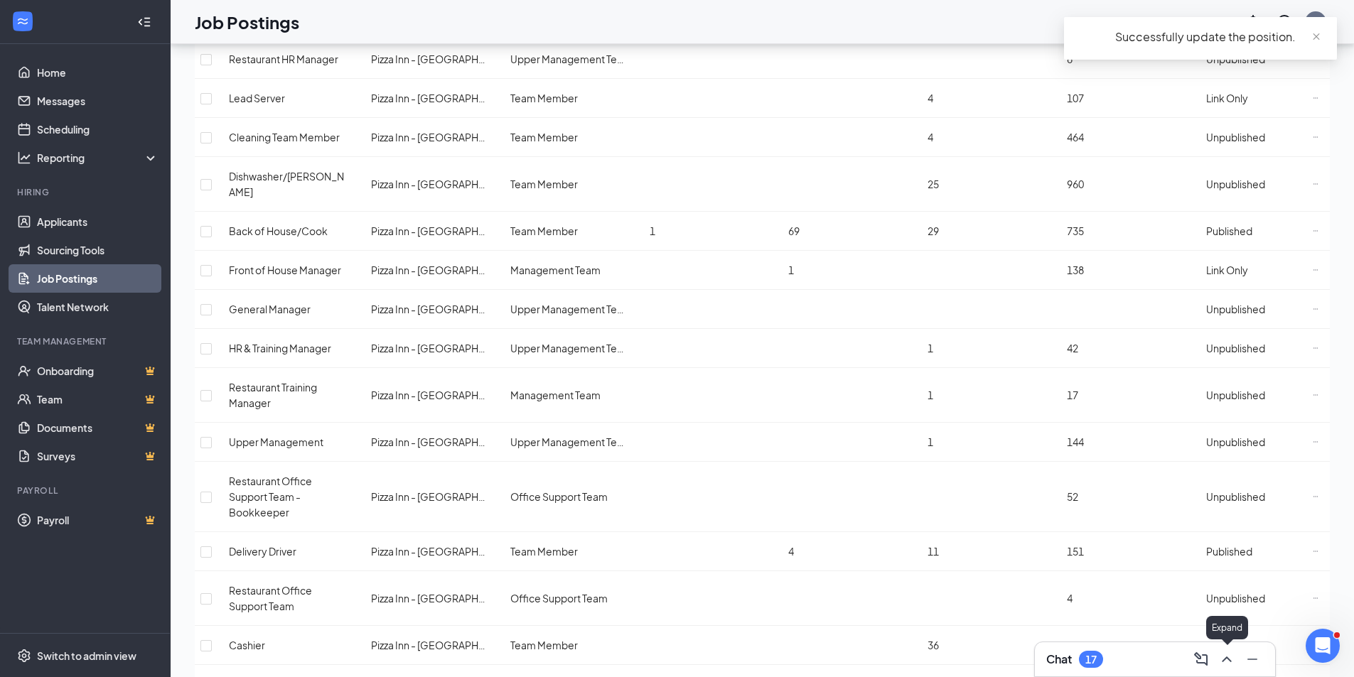
click at [1236, 658] on button at bounding box center [1226, 659] width 23 height 23
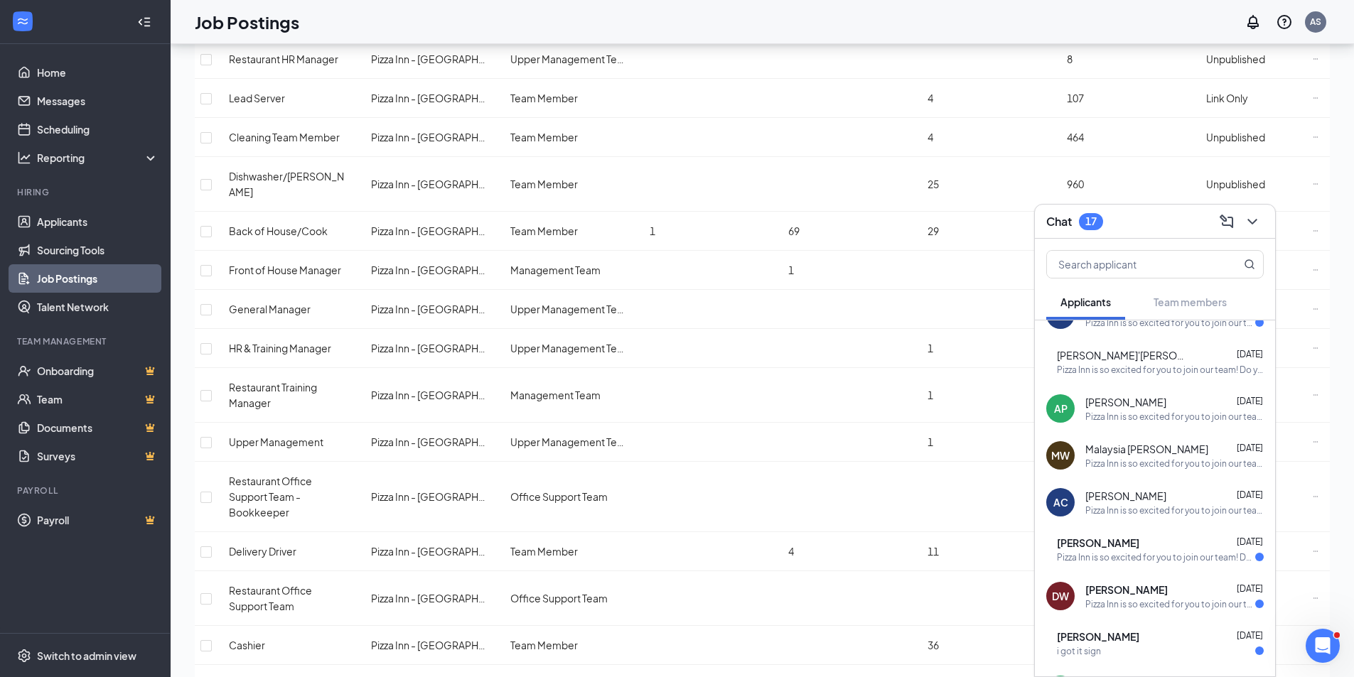
scroll to position [937, 0]
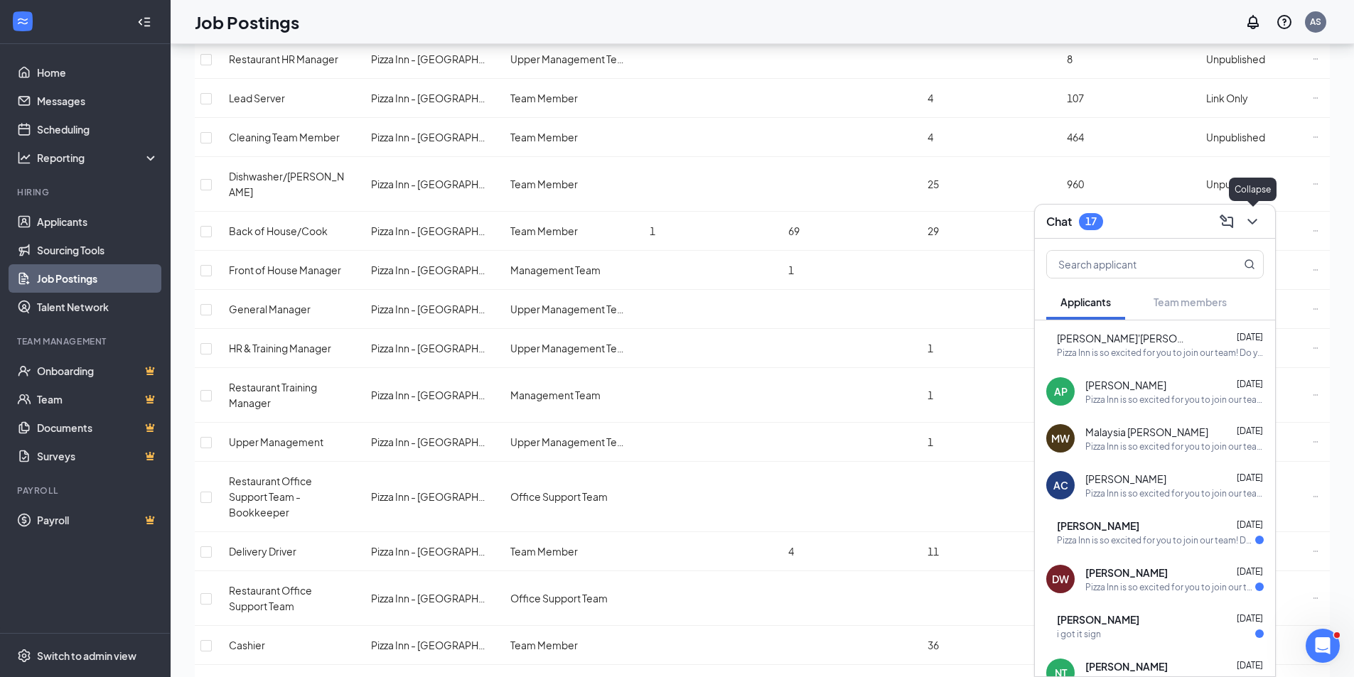
click at [1250, 214] on icon "ChevronDown" at bounding box center [1252, 221] width 17 height 17
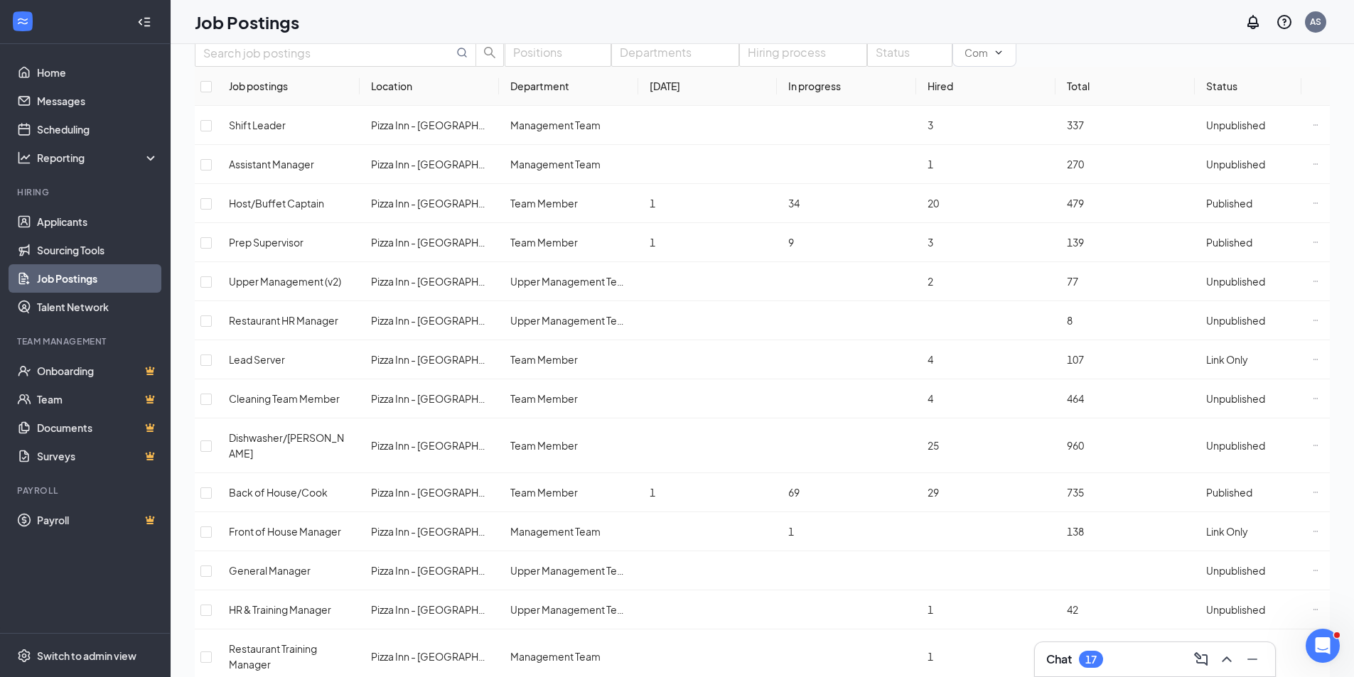
scroll to position [0, 0]
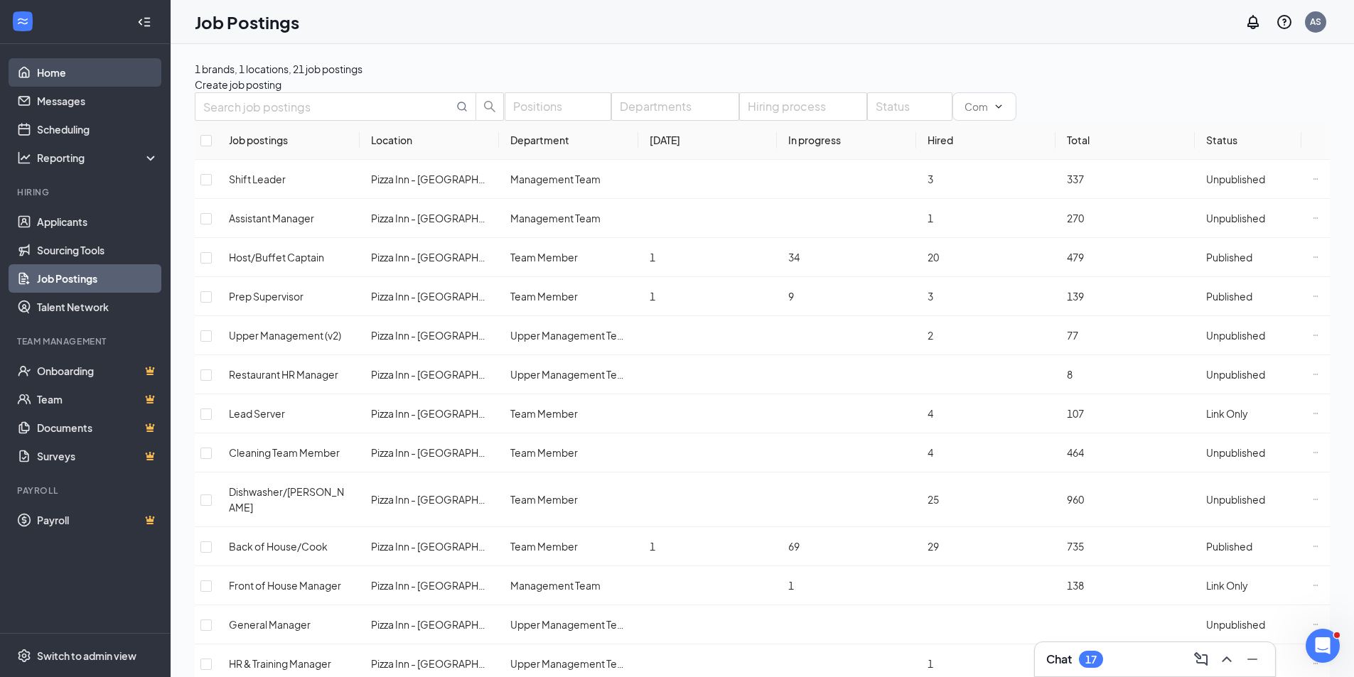
click at [77, 74] on link "Home" at bounding box center [98, 72] width 122 height 28
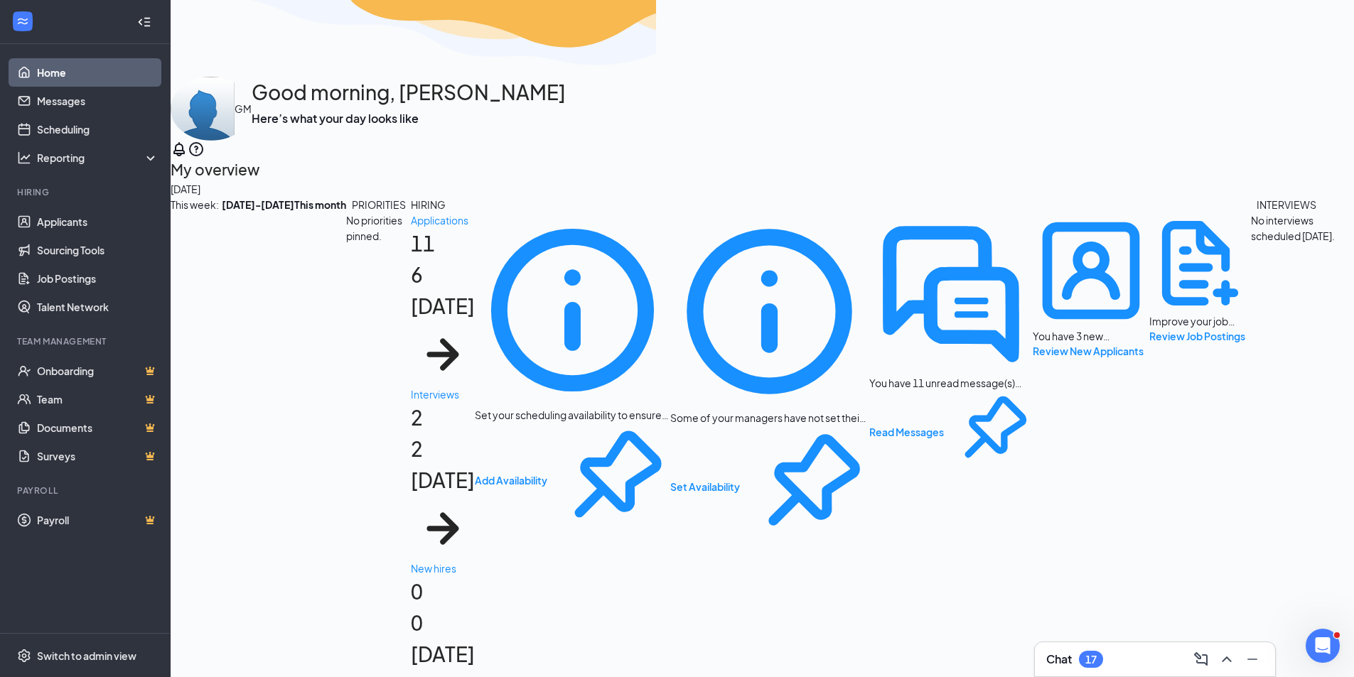
click at [352, 197] on div "PRIORITIES" at bounding box center [379, 205] width 54 height 16
click at [475, 387] on div "Interviews" at bounding box center [443, 395] width 64 height 16
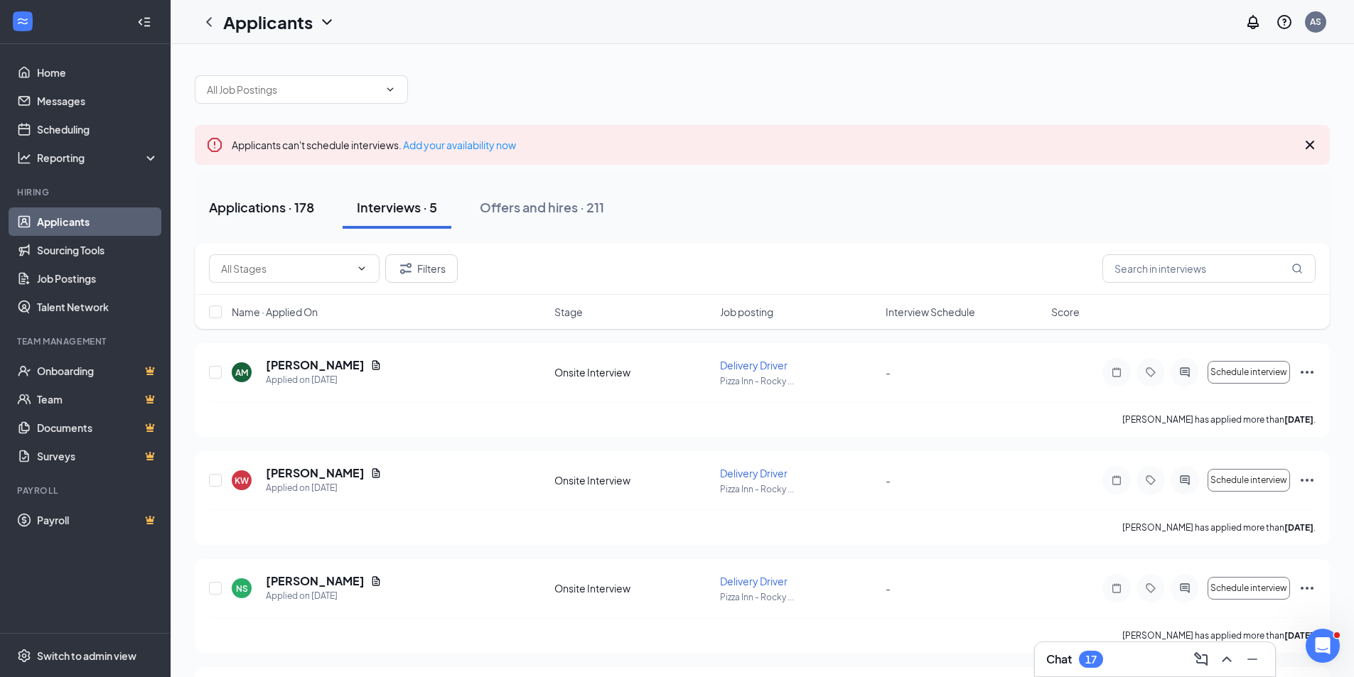
click at [250, 209] on div "Applications · 178" at bounding box center [261, 207] width 105 height 18
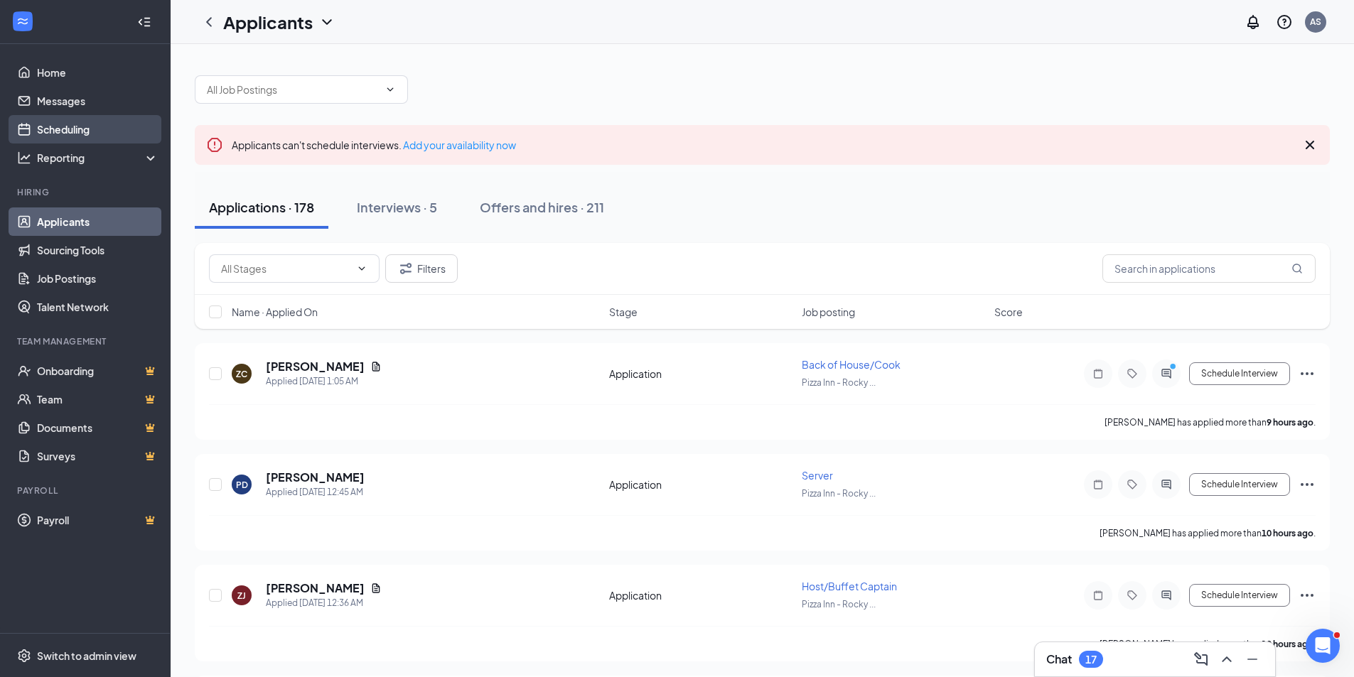
click at [60, 131] on link "Scheduling" at bounding box center [98, 129] width 122 height 28
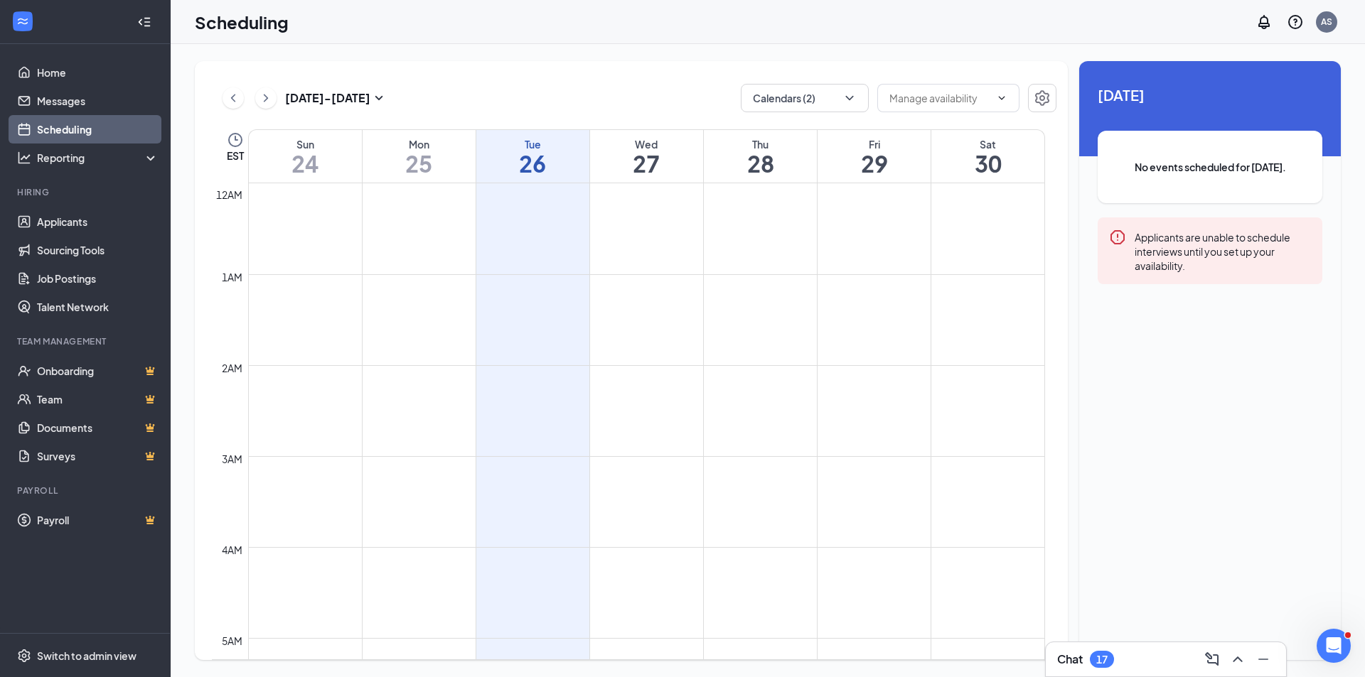
scroll to position [699, 0]
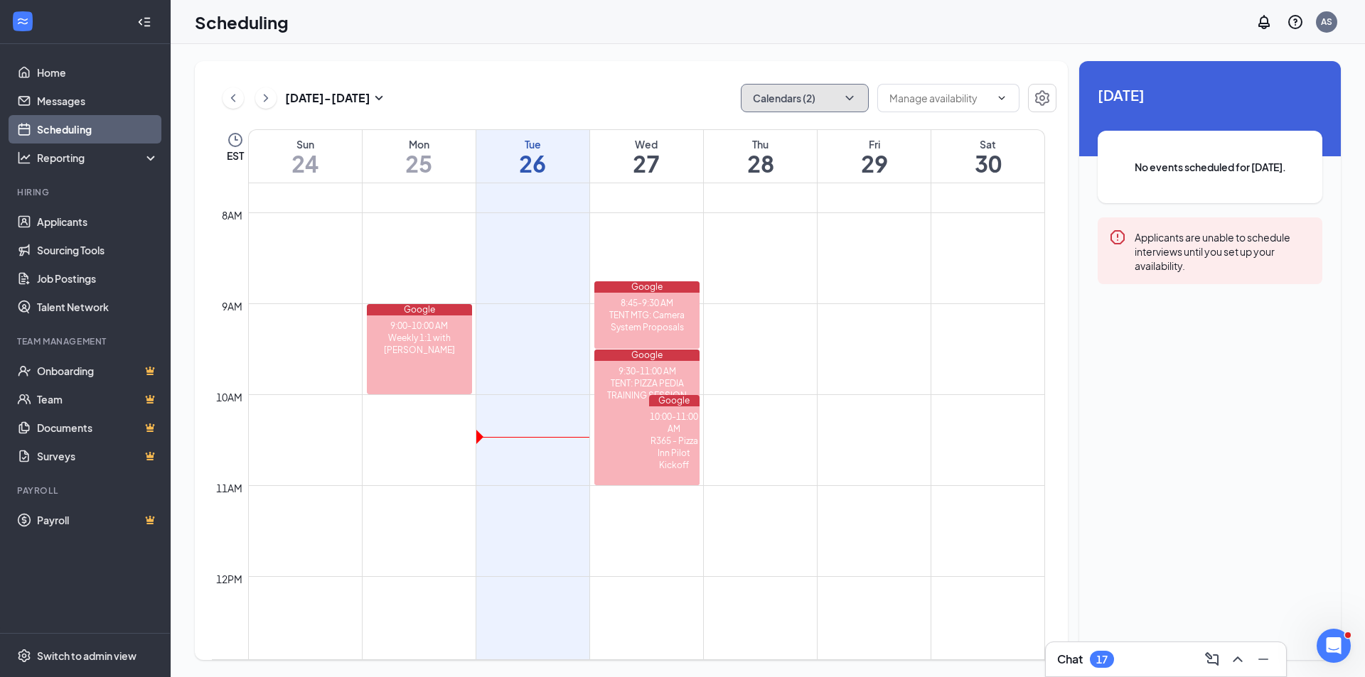
click at [846, 109] on button "Calendars (2)" at bounding box center [805, 98] width 128 height 28
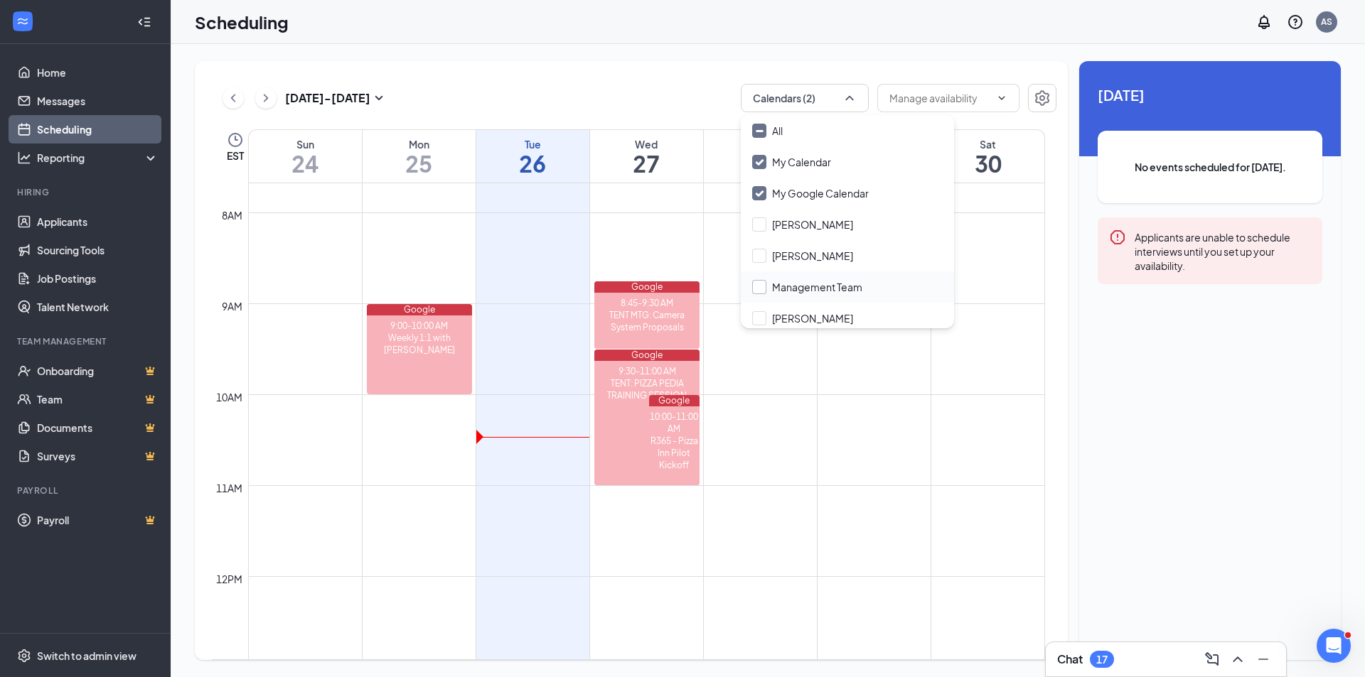
click at [760, 291] on input "Management Team" at bounding box center [807, 287] width 110 height 14
checkbox input "true"
click at [634, 97] on div "Aug 24 - Aug 30 Calendars (3)" at bounding box center [634, 98] width 844 height 28
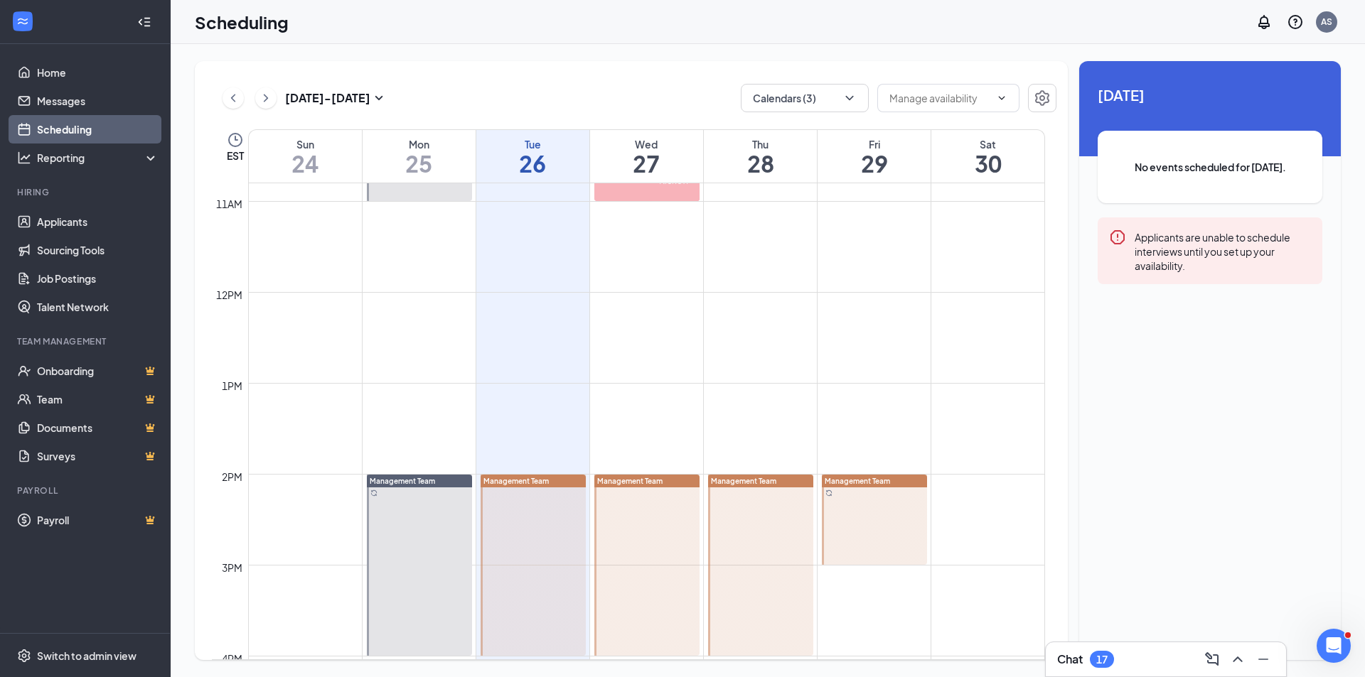
scroll to position [1054, 0]
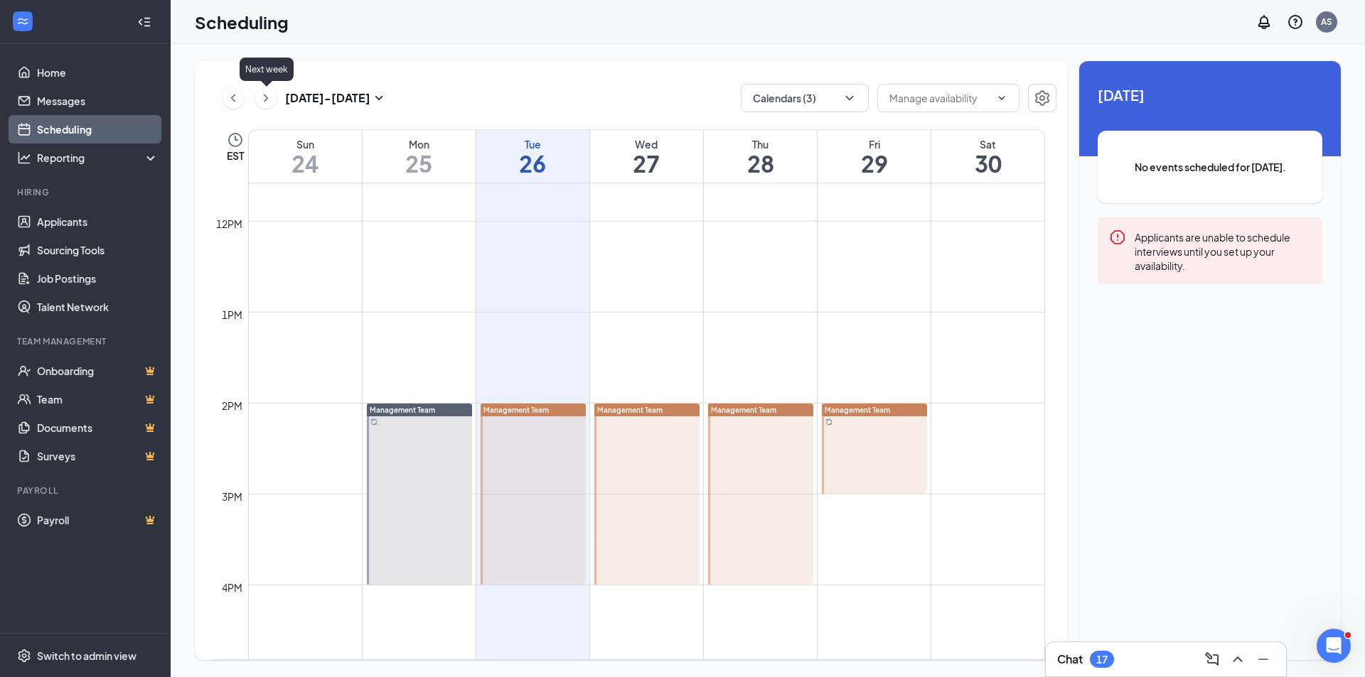
click at [264, 97] on icon "ChevronRight" at bounding box center [266, 98] width 14 height 17
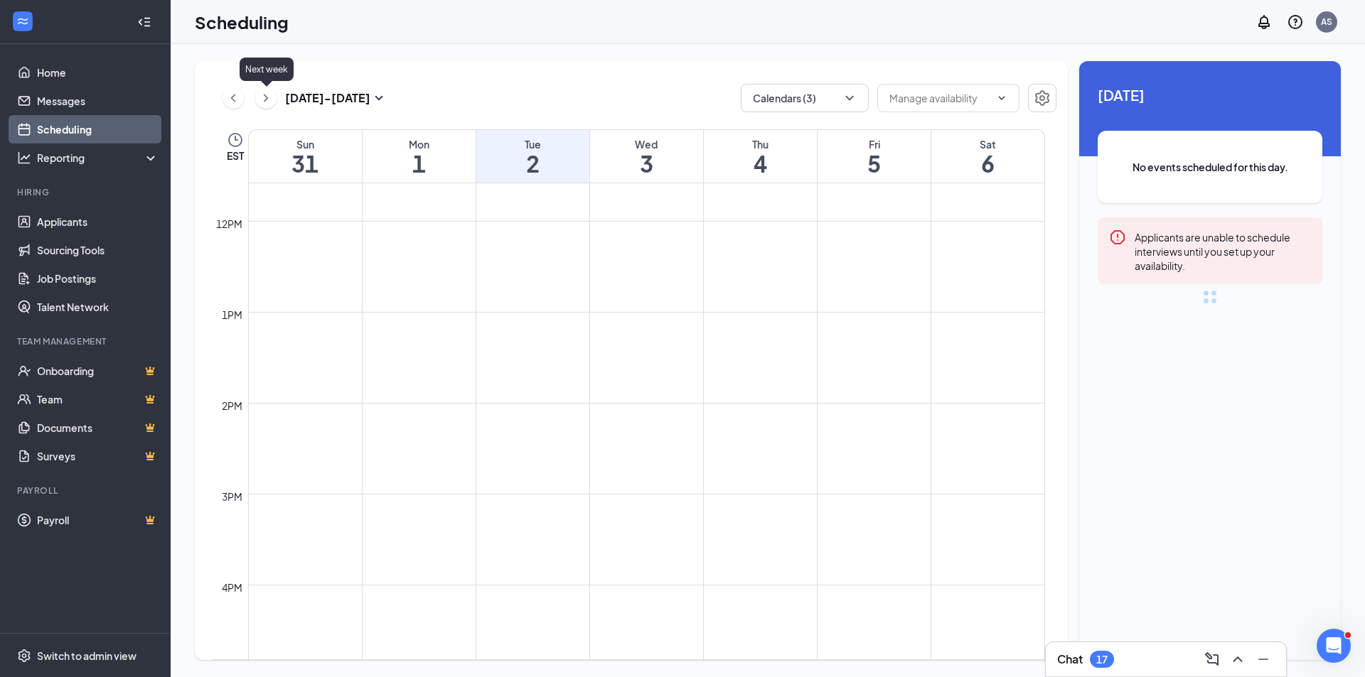
scroll to position [699, 0]
